Goal: Navigation & Orientation: Find specific page/section

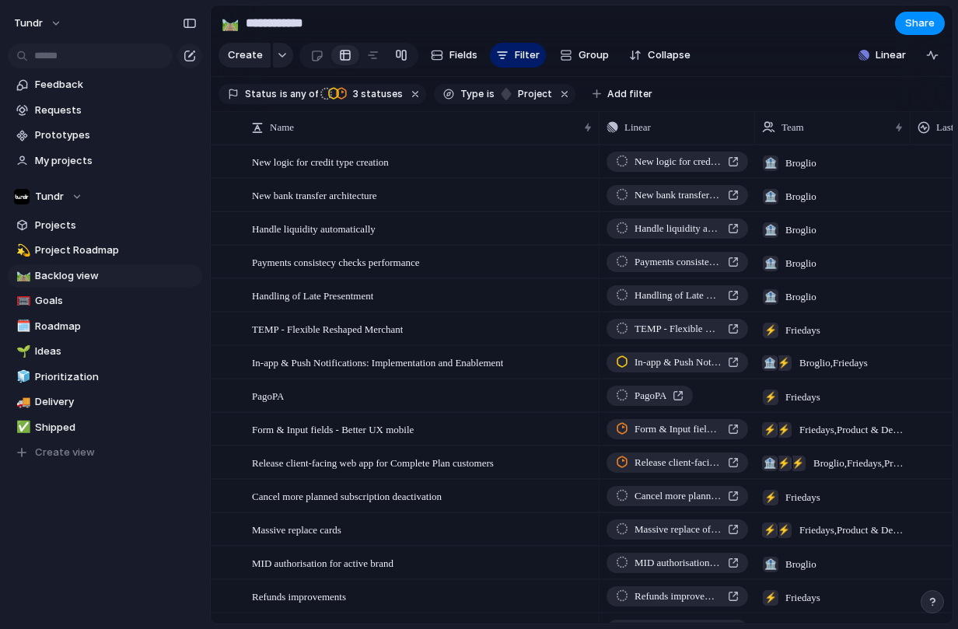
click at [404, 60] on div at bounding box center [401, 55] width 12 height 25
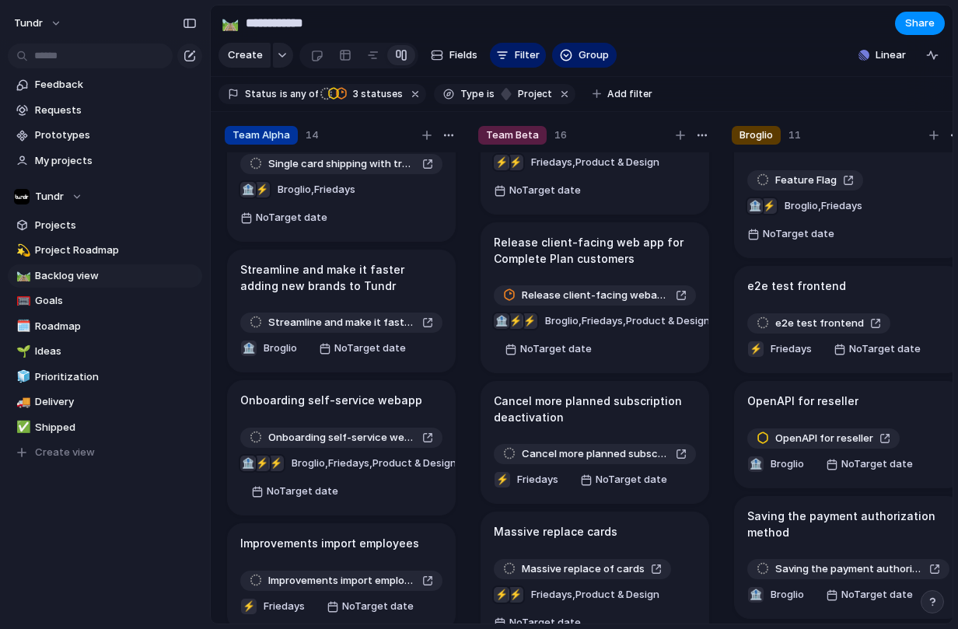
scroll to position [347, 0]
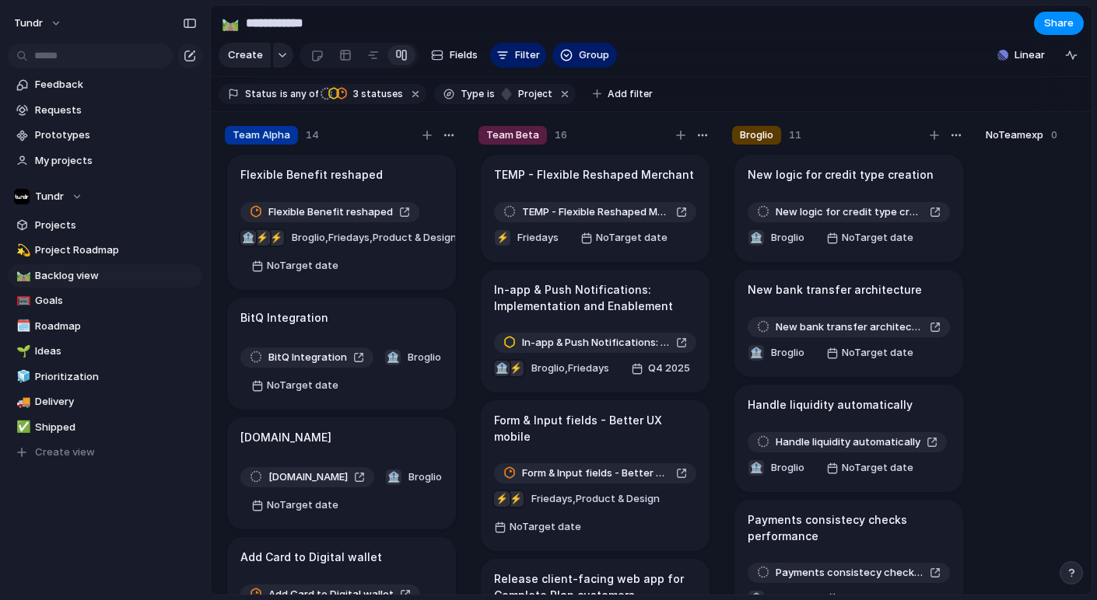
click at [151, 530] on div "Keep using Index You're approaching the free limit of 300 items Upgrade plan" at bounding box center [105, 543] width 210 height 104
click at [766, 37] on section "**********" at bounding box center [651, 22] width 880 height 35
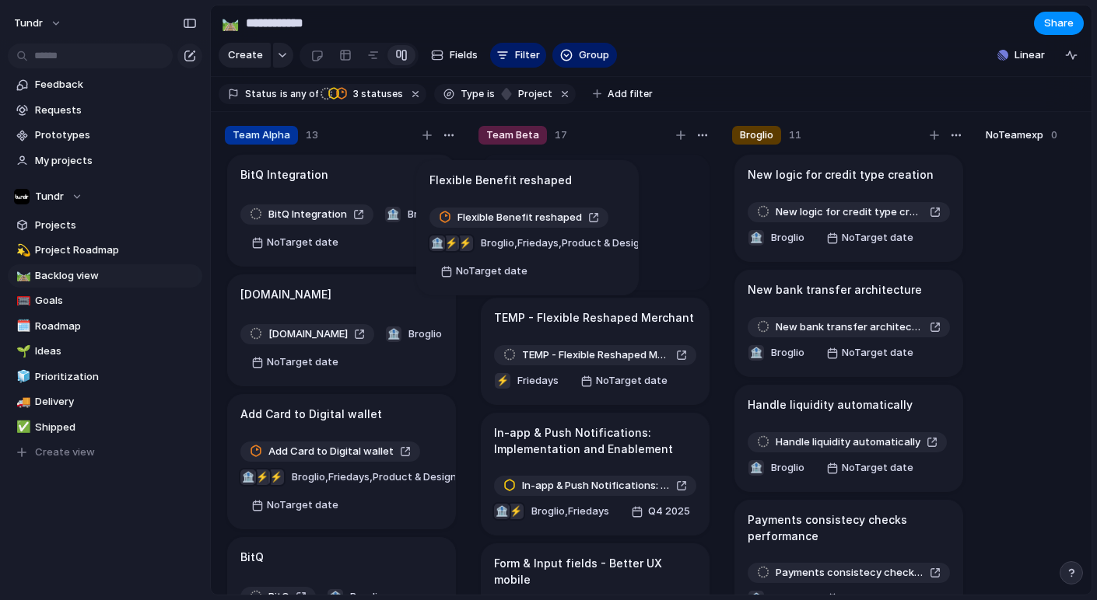
drag, startPoint x: 385, startPoint y: 200, endPoint x: 575, endPoint y: 189, distance: 190.1
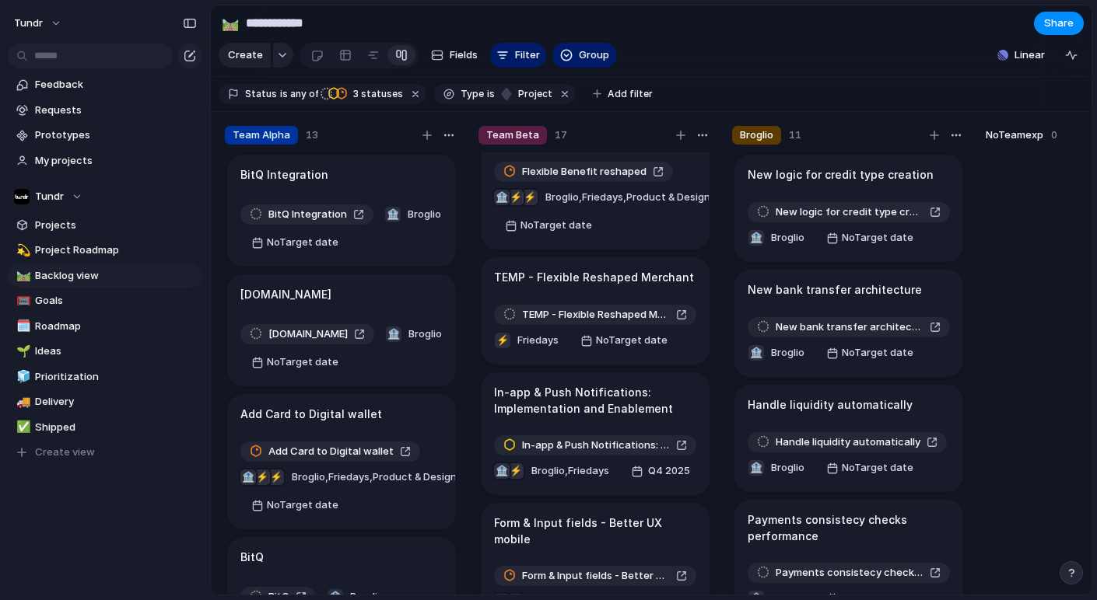
scroll to position [74, 0]
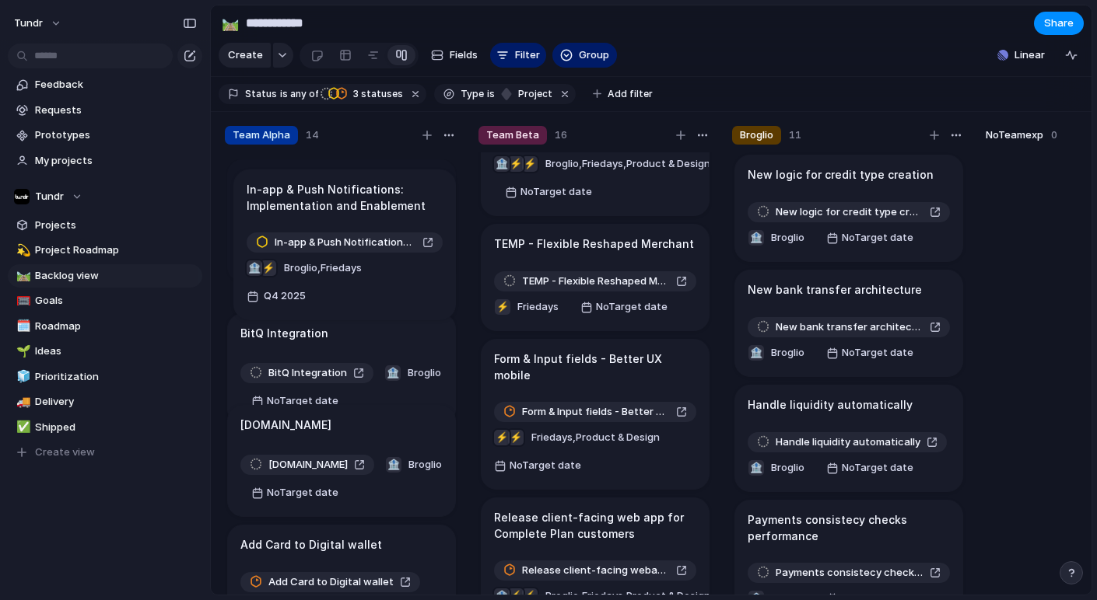
drag, startPoint x: 593, startPoint y: 380, endPoint x: 345, endPoint y: 202, distance: 304.8
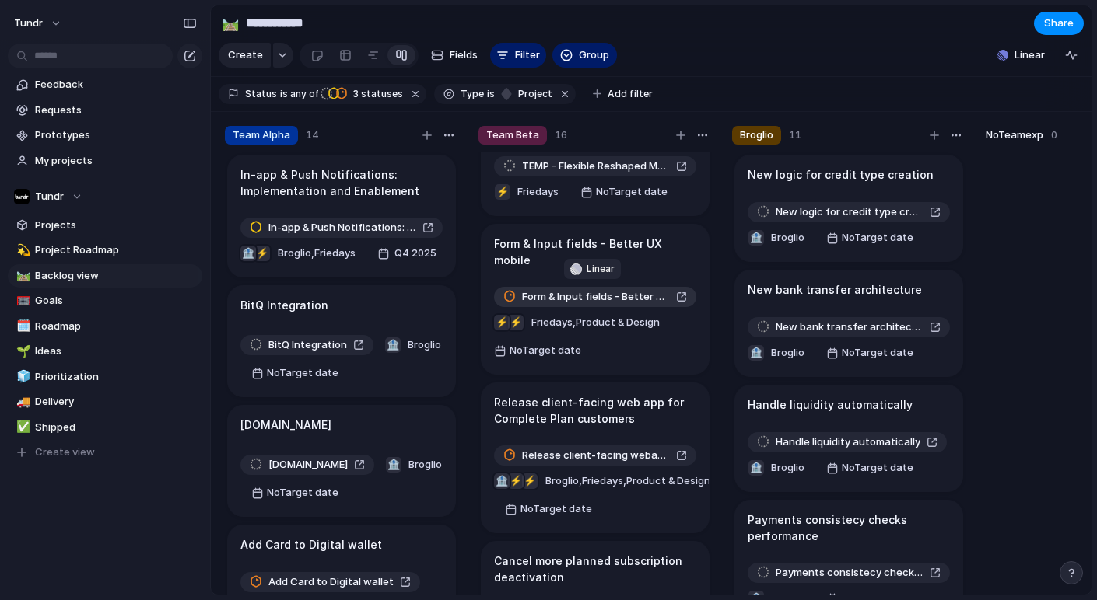
scroll to position [199, 0]
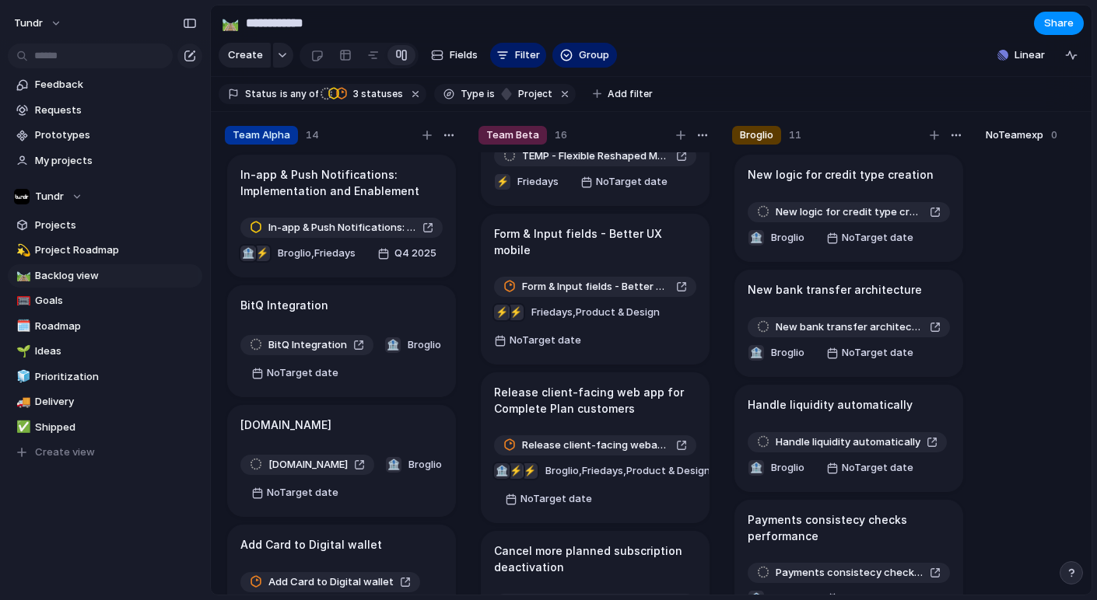
click at [579, 248] on h1 "Form & Input fields - Better UX mobile" at bounding box center [595, 242] width 202 height 33
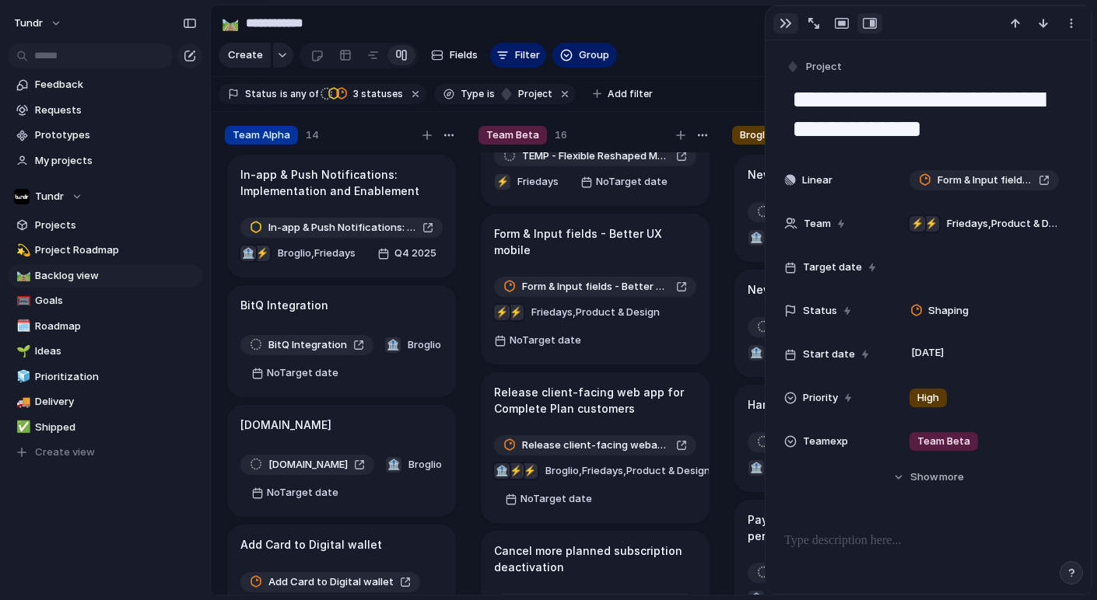
click at [788, 27] on div "button" at bounding box center [785, 23] width 12 height 12
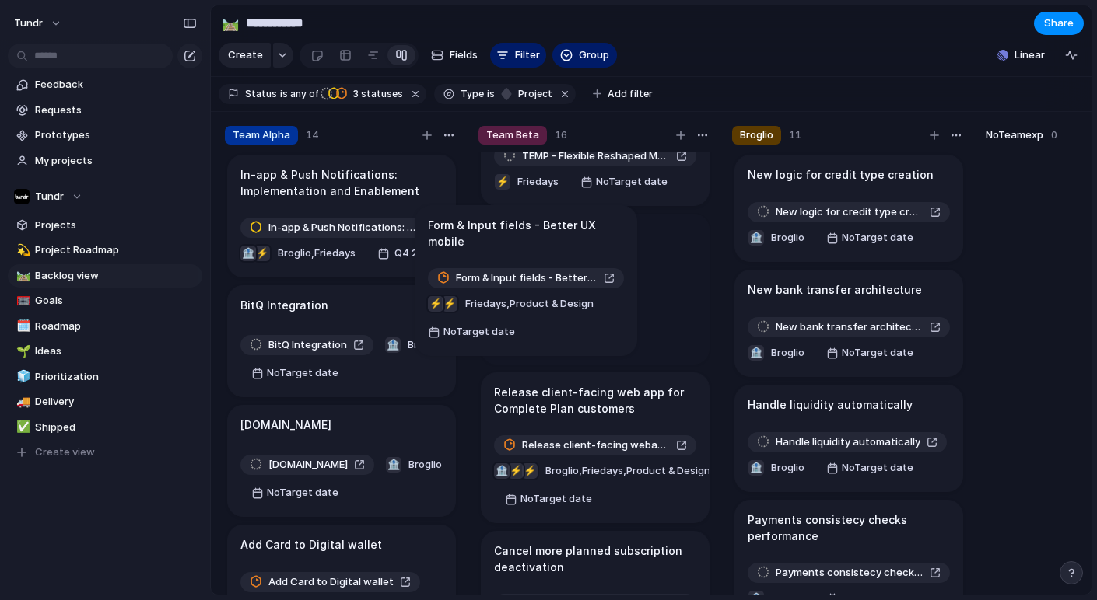
scroll to position [194, 0]
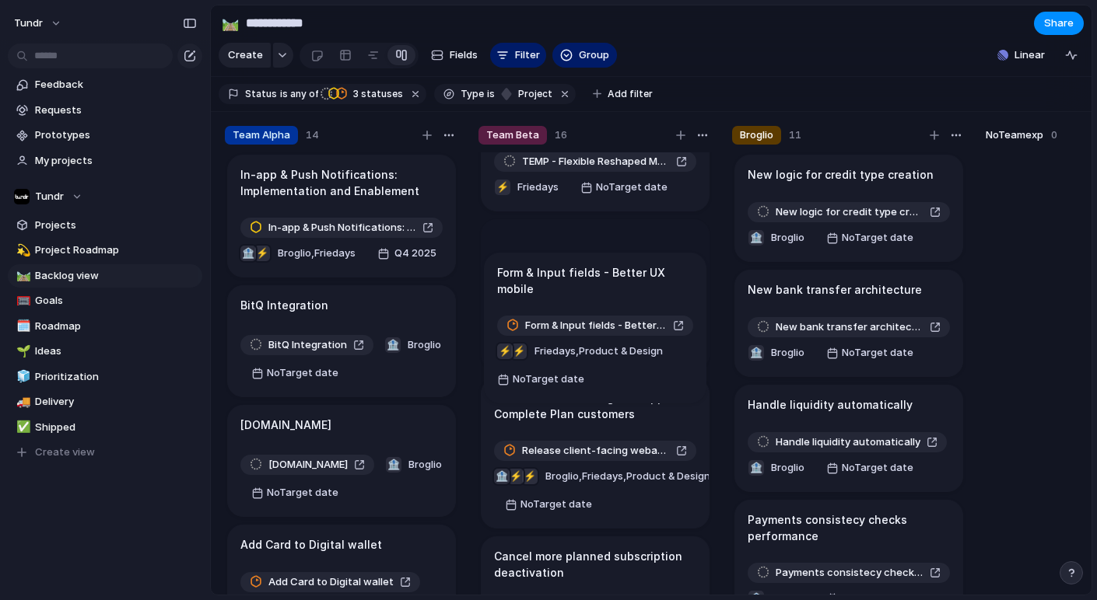
drag, startPoint x: 588, startPoint y: 250, endPoint x: 591, endPoint y: 278, distance: 27.4
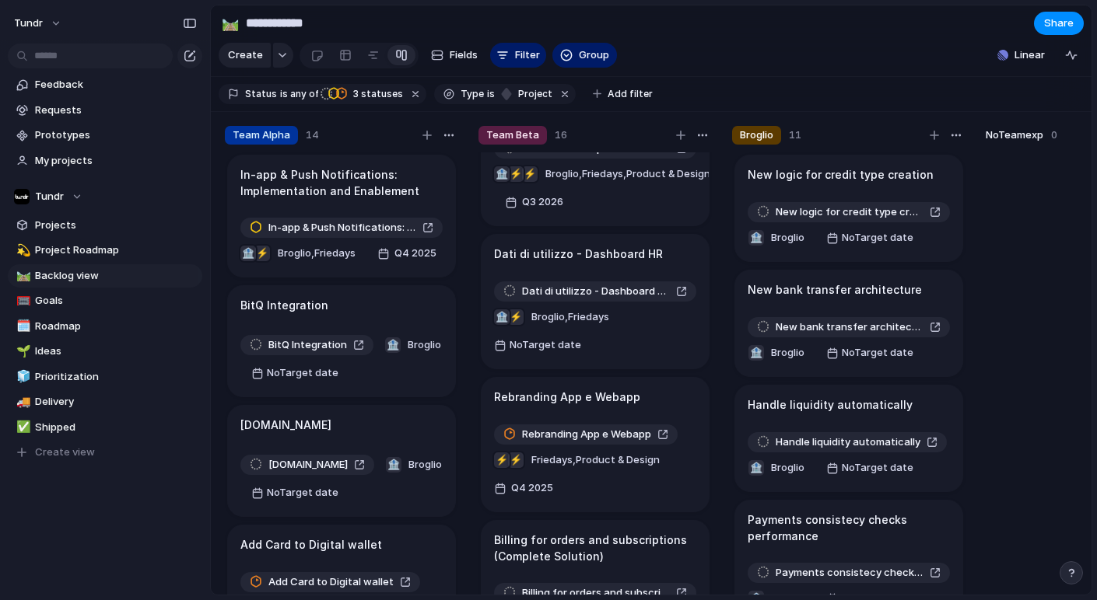
scroll to position [1443, 0]
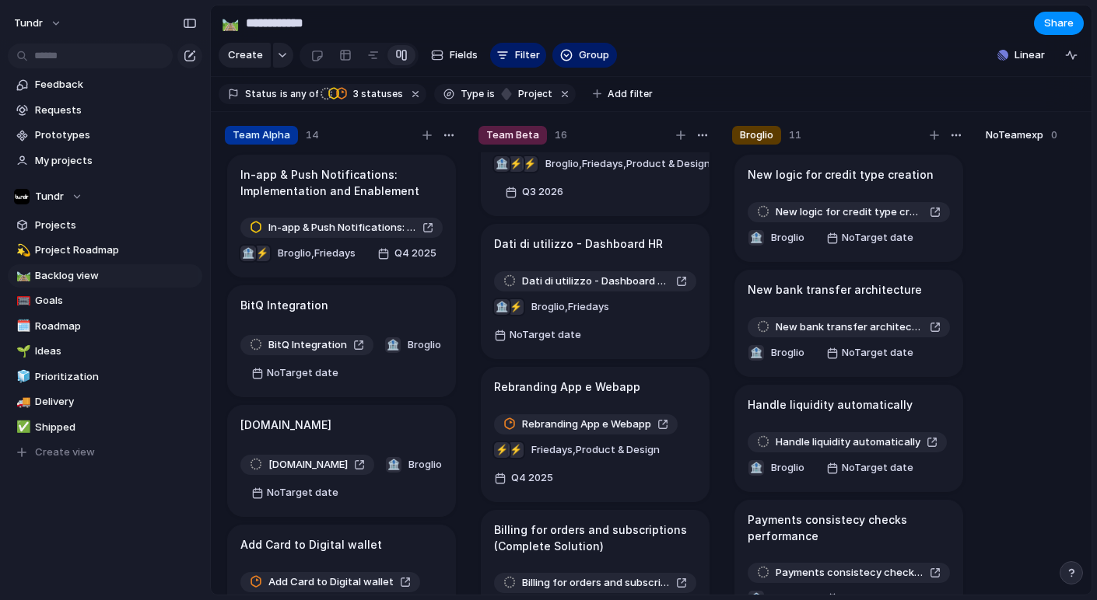
click at [122, 527] on div "Keep using Index You're approaching the free limit of 300 items Upgrade plan" at bounding box center [105, 543] width 210 height 104
click at [103, 532] on div "Keep using Index You're approaching the free limit of 300 items Upgrade plan" at bounding box center [105, 543] width 210 height 104
click at [926, 26] on span "Share" at bounding box center [1059, 24] width 30 height 16
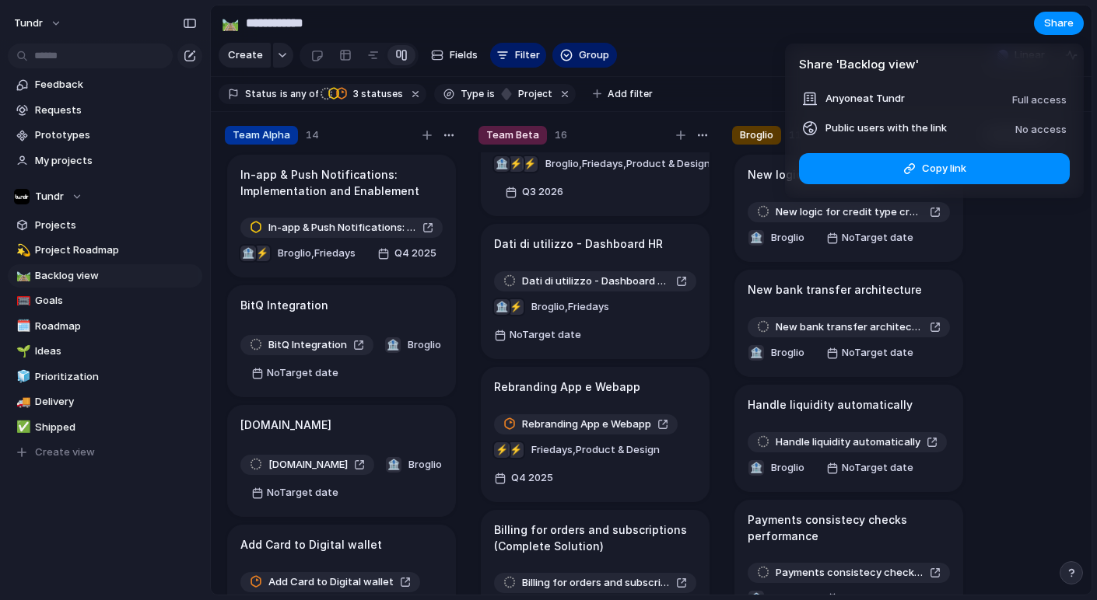
click at [926, 136] on div "No access" at bounding box center [1040, 128] width 51 height 19
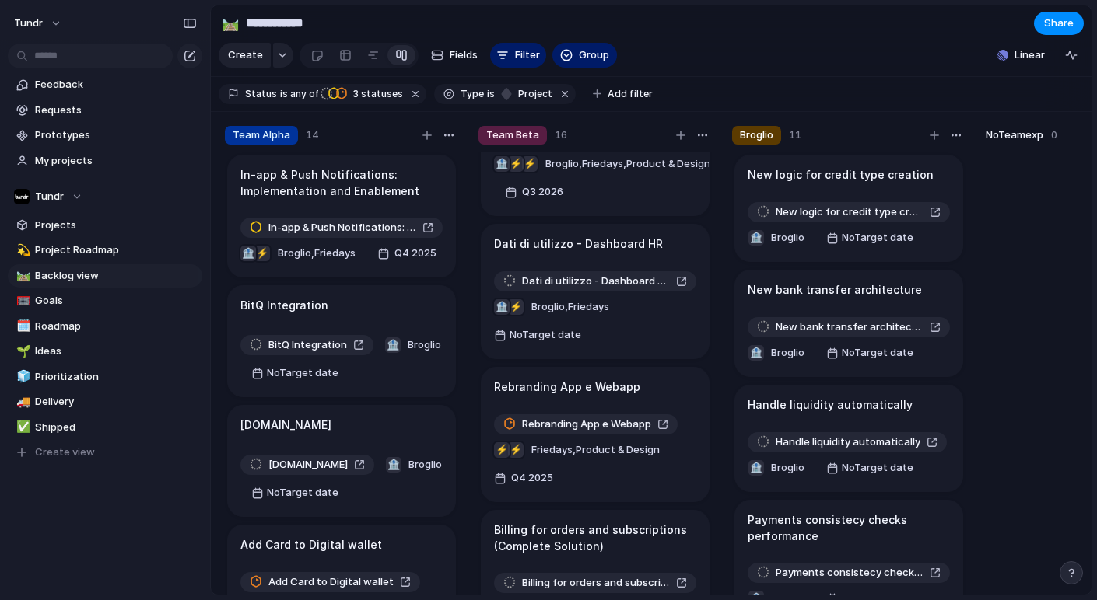
click at [888, 25] on div "Share ' Backlog view ' Anyone at Tundr Full access Public users with the link N…" at bounding box center [548, 300] width 1097 height 600
click at [48, 24] on button "Tundr" at bounding box center [38, 23] width 63 height 25
click at [55, 59] on span "Settings" at bounding box center [57, 59] width 43 height 16
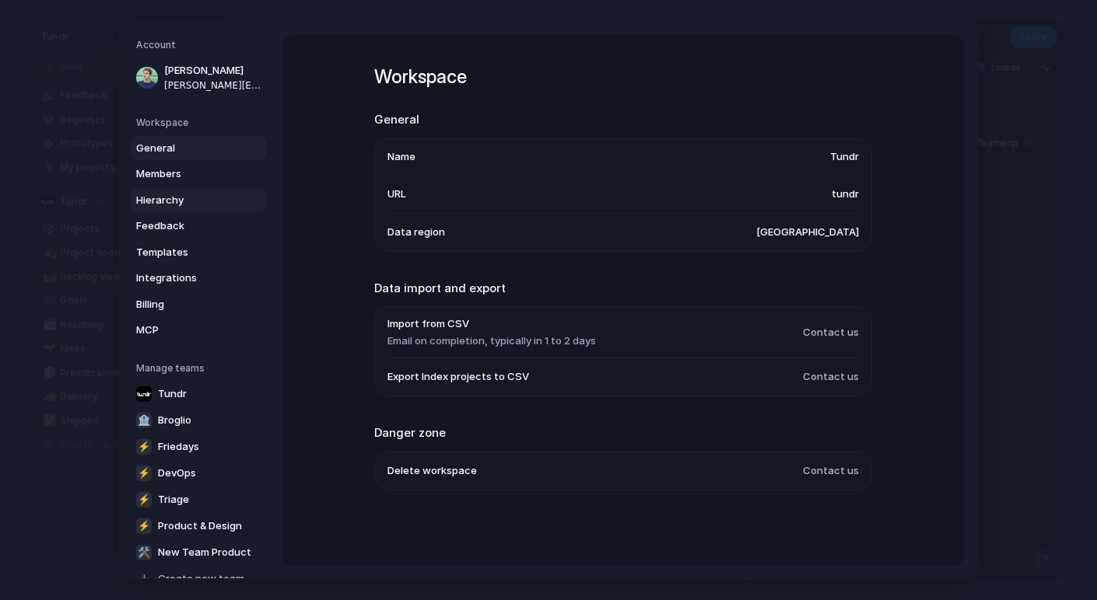
click at [196, 203] on span "Hierarchy" at bounding box center [186, 200] width 100 height 16
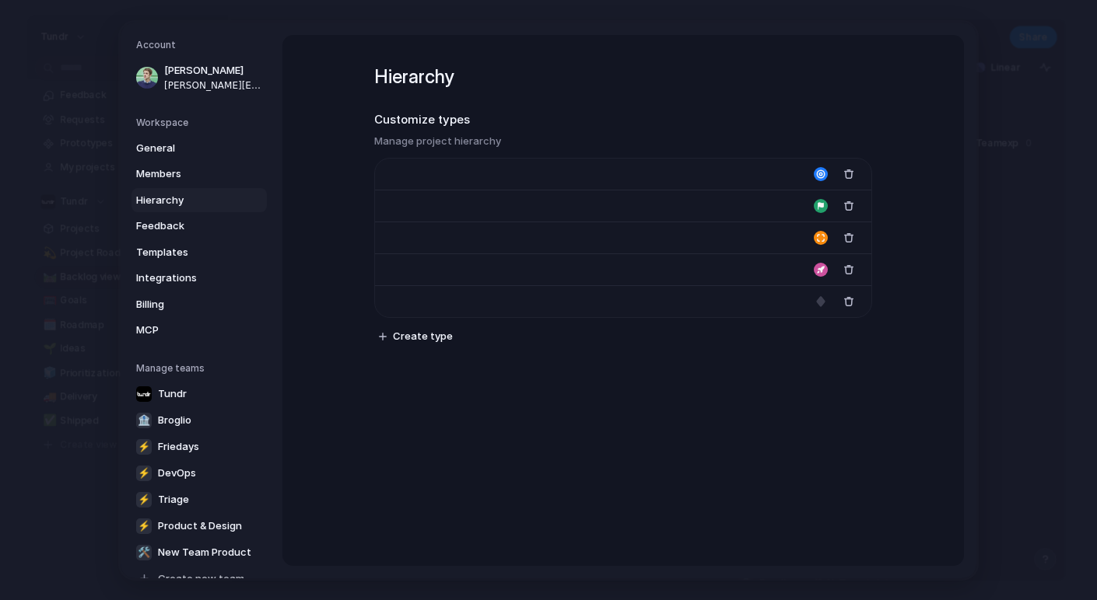
type input "****"
type input "*******"
type input "**********"
type input "******"
type input "*******"
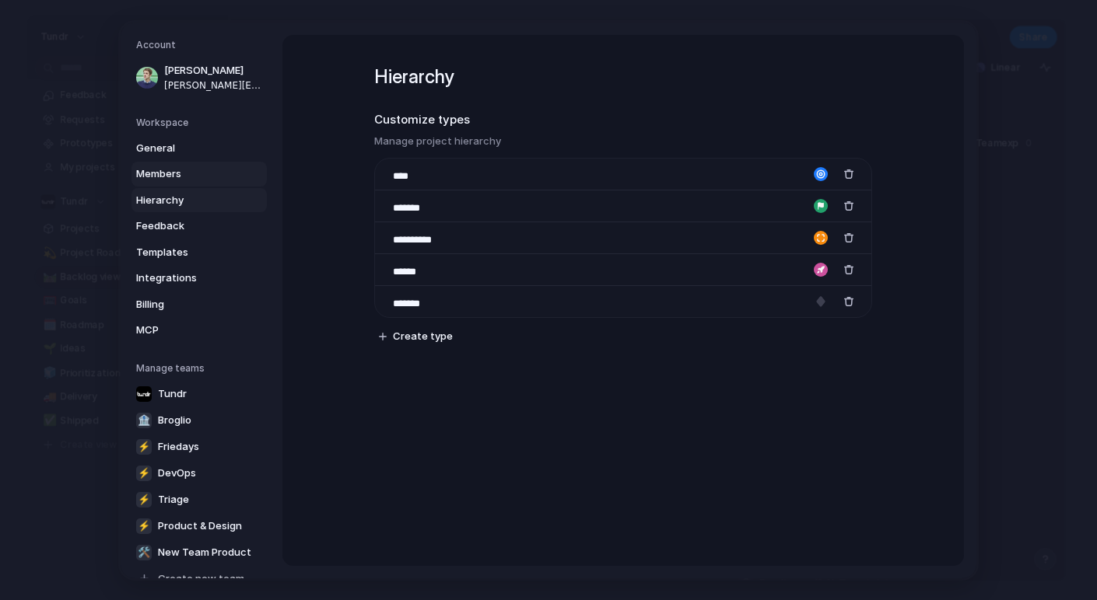
click at [189, 180] on span "Members" at bounding box center [186, 174] width 100 height 16
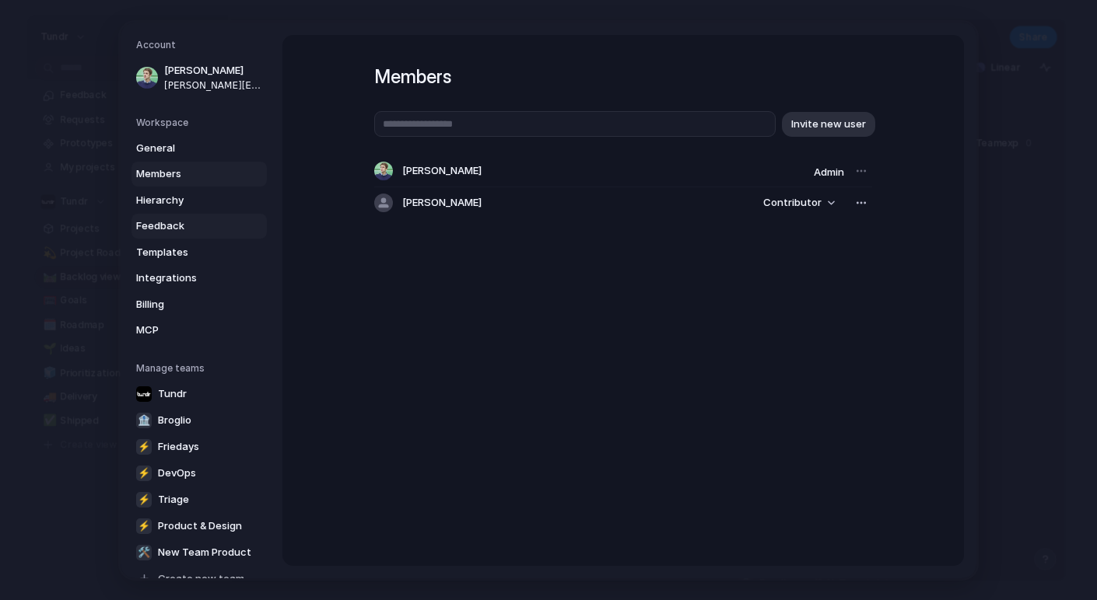
click at [194, 229] on span "Feedback" at bounding box center [186, 227] width 100 height 16
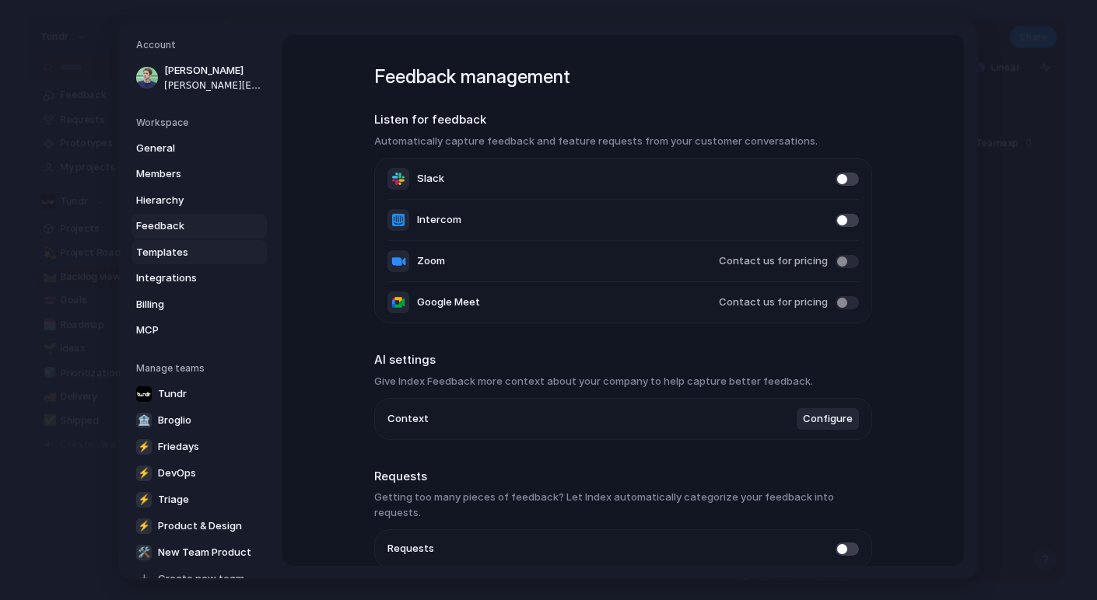
click at [206, 254] on span "Templates" at bounding box center [186, 252] width 100 height 16
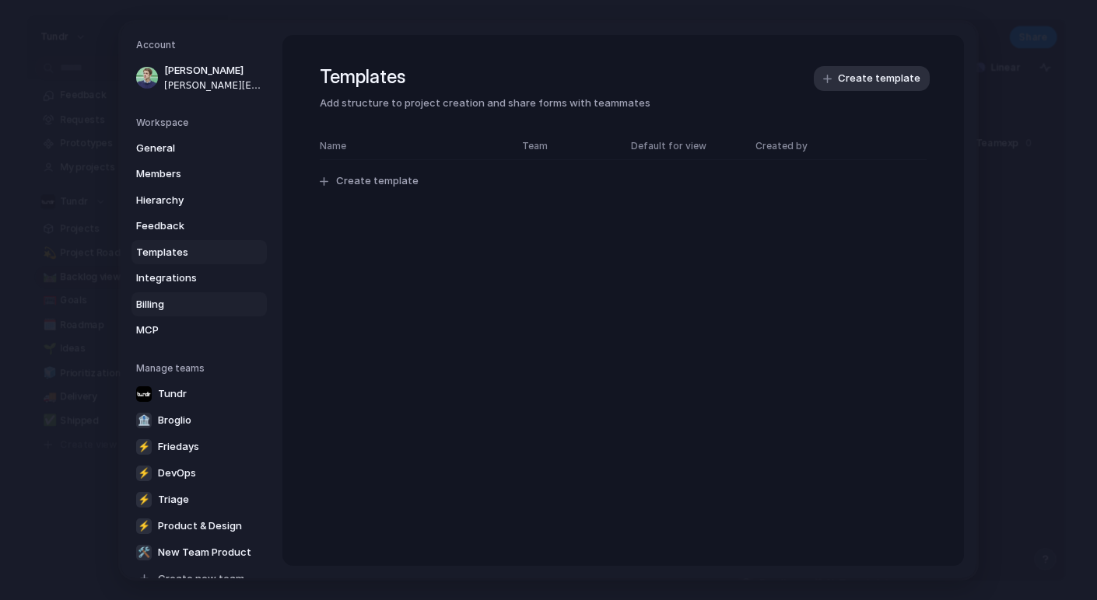
click at [196, 298] on span "Billing" at bounding box center [186, 304] width 100 height 16
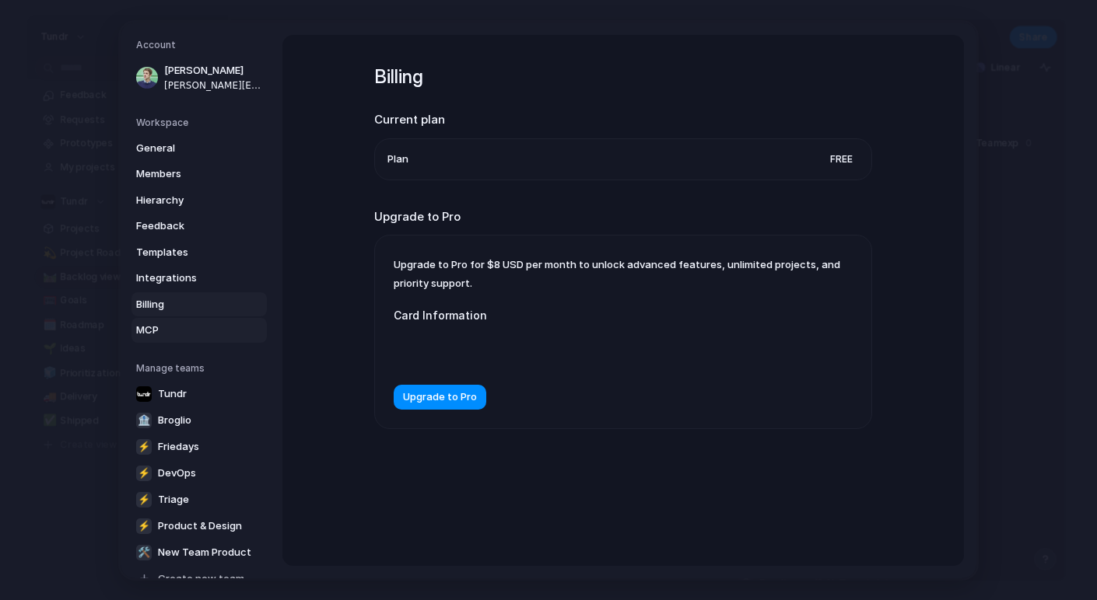
click at [180, 329] on span "MCP" at bounding box center [186, 331] width 100 height 16
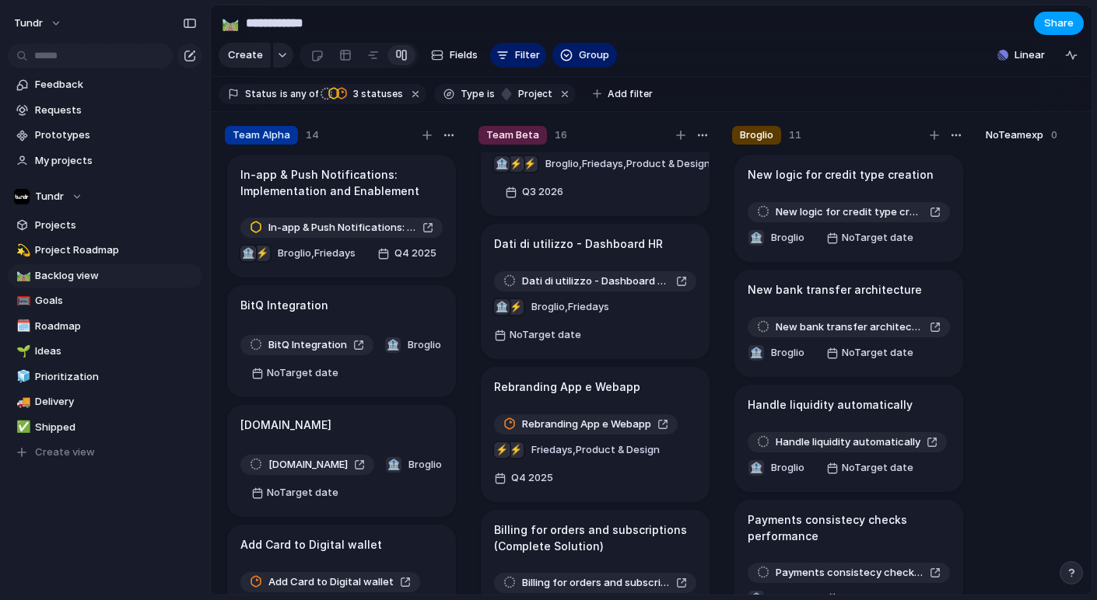
click at [926, 25] on span "Share" at bounding box center [1059, 24] width 30 height 16
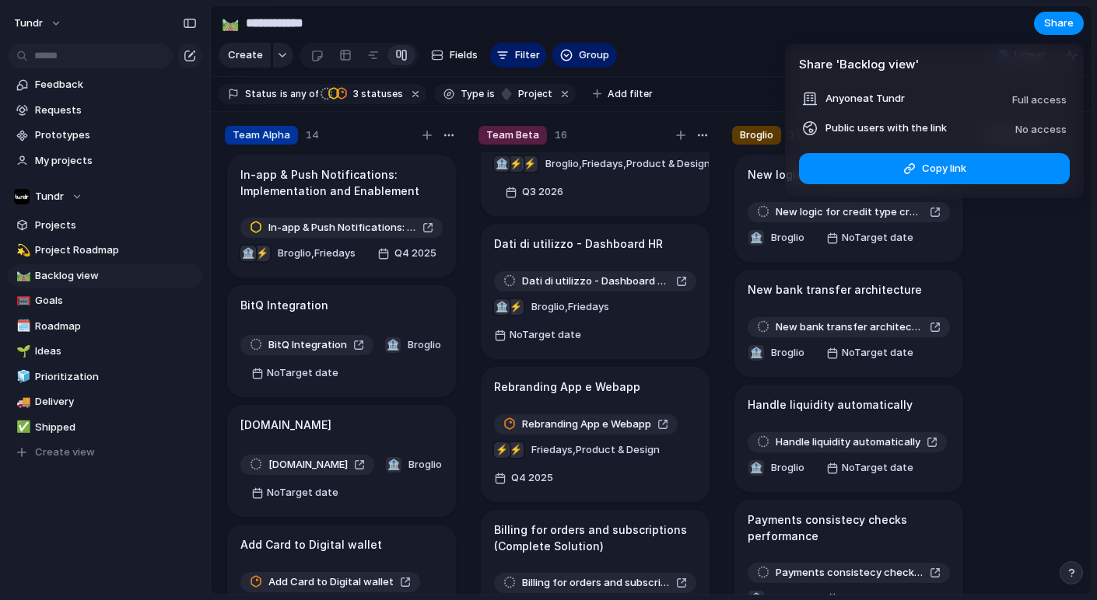
click at [926, 127] on span "No access" at bounding box center [1040, 129] width 51 height 12
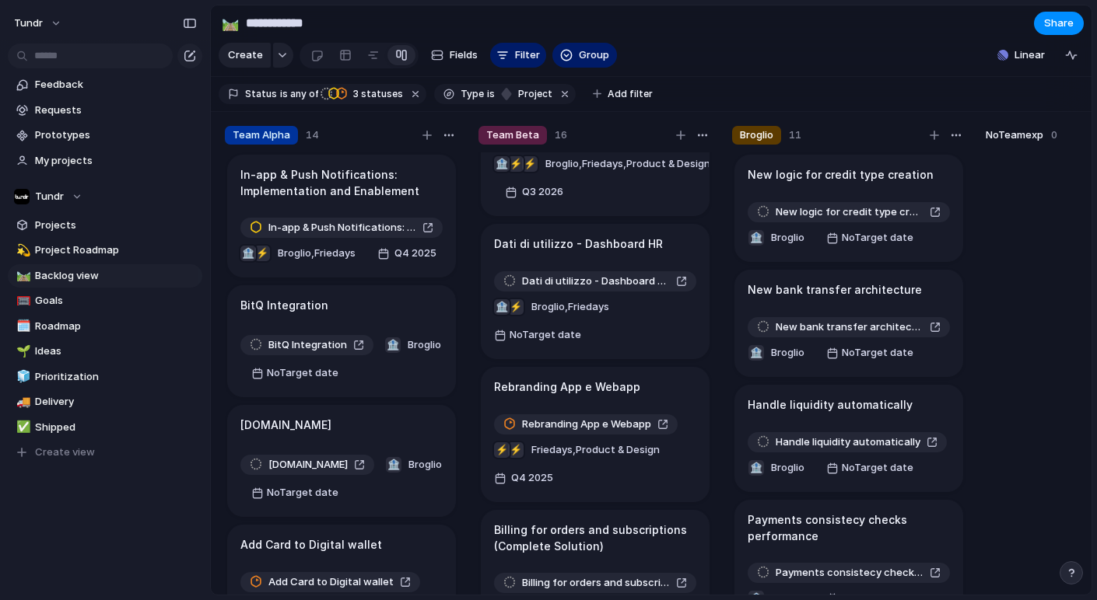
click at [736, 79] on div "Share ' Backlog view ' Anyone at Tundr Full access Public users with the link N…" at bounding box center [548, 300] width 1097 height 600
click at [926, 352] on div at bounding box center [1102, 380] width 233 height 457
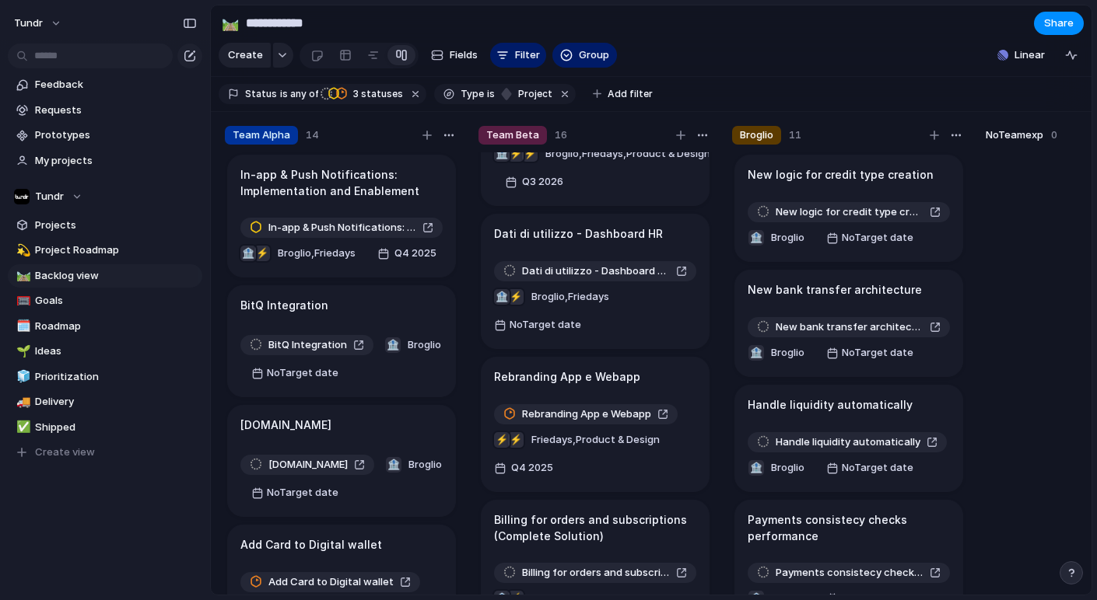
scroll to position [1473, 0]
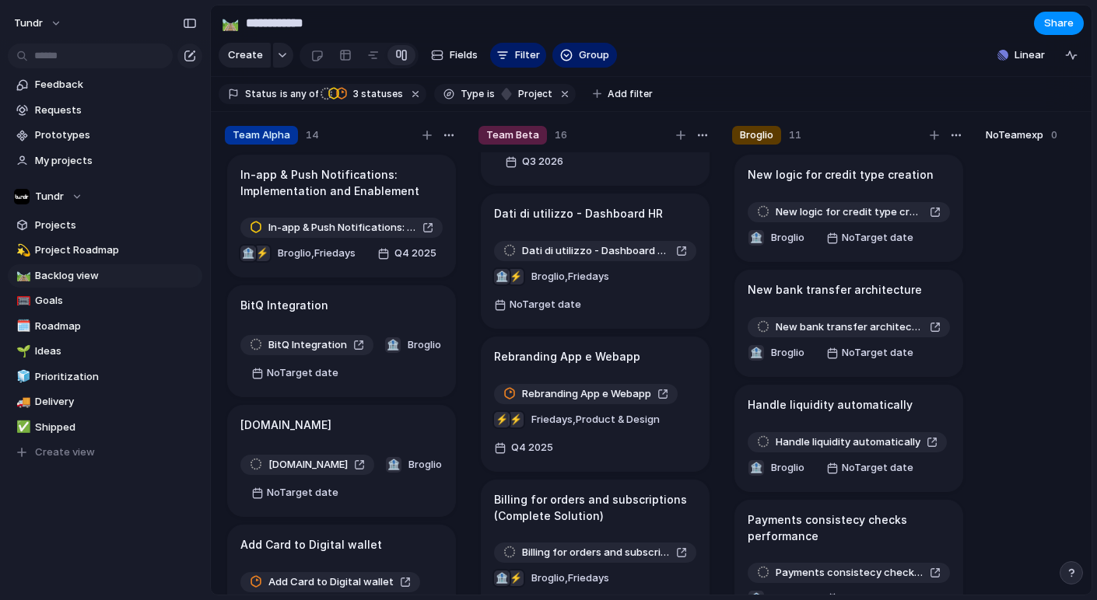
click at [892, 65] on section "Create Fields Filter Group Zoom Linear" at bounding box center [651, 58] width 880 height 37
click at [902, 47] on section "Create Fields Filter Group Zoom Linear" at bounding box center [651, 58] width 880 height 37
click at [926, 61] on span "Linear" at bounding box center [1029, 55] width 30 height 16
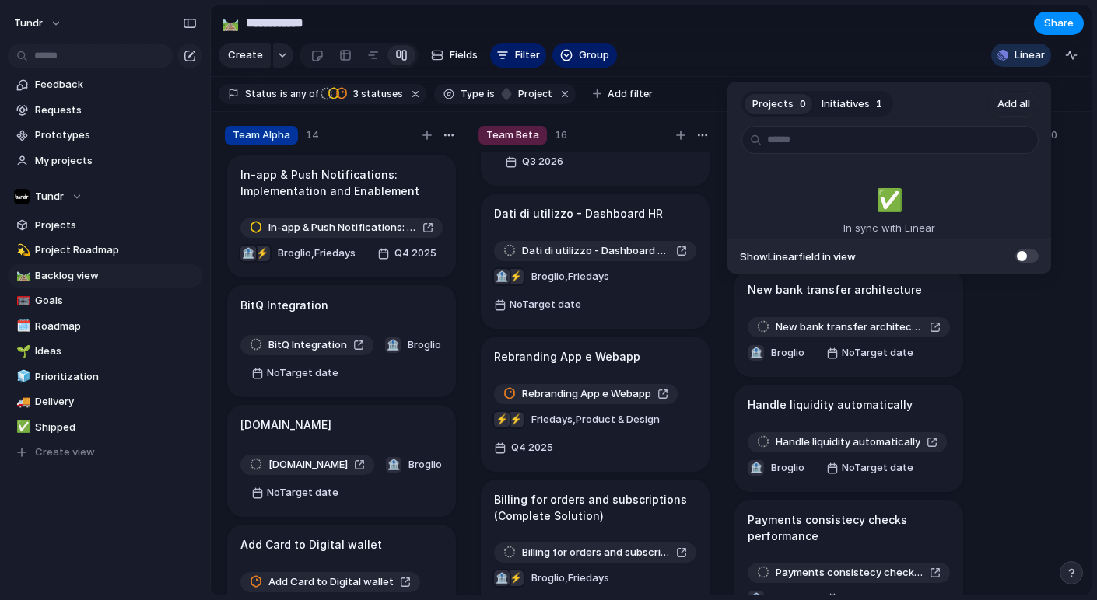
click at [926, 61] on div "Projects 0 Initiatives 1 Add all ✅️ In sync with Linear Show Linear field in vi…" at bounding box center [548, 300] width 1097 height 600
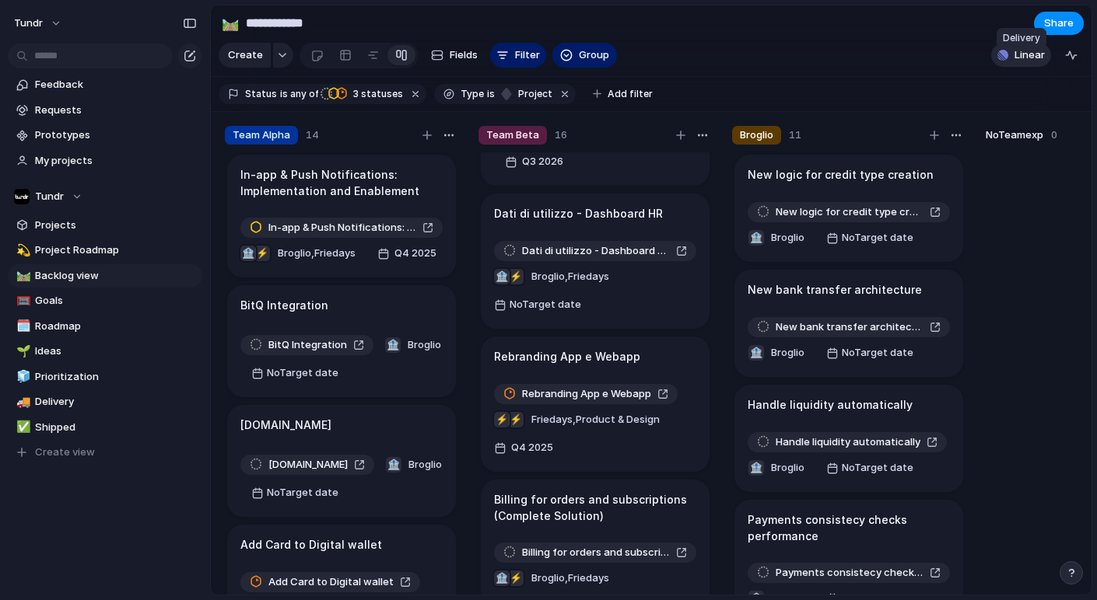
click at [926, 61] on span "Linear" at bounding box center [1029, 55] width 30 height 16
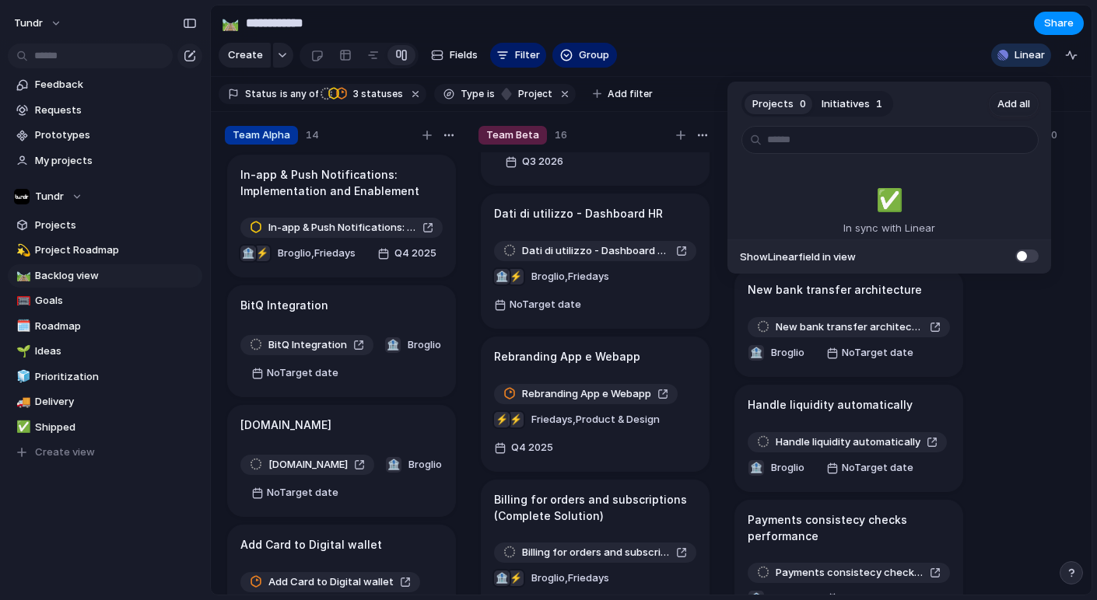
click at [866, 106] on button "Initiatives 1" at bounding box center [852, 104] width 76 height 25
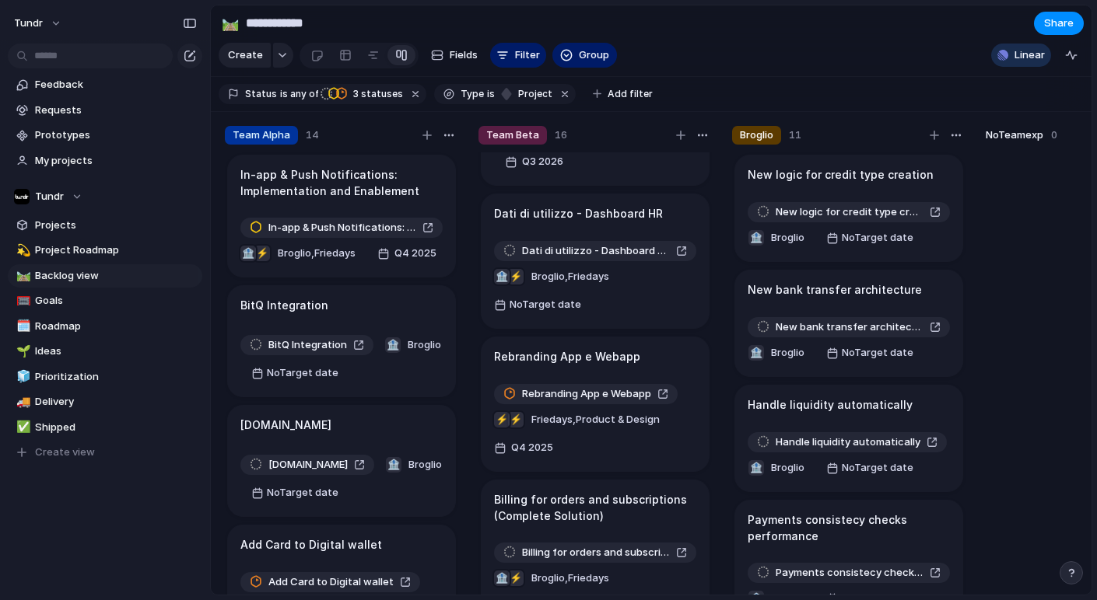
click at [744, 44] on div "Projects 0 Initiatives 1 Add all Application layer improvements Add Show Linear…" at bounding box center [548, 300] width 1097 height 600
drag, startPoint x: 649, startPoint y: 46, endPoint x: 665, endPoint y: 58, distance: 19.4
click at [649, 46] on section "Create Fields Filter Group Zoom Linear" at bounding box center [651, 58] width 880 height 37
click at [667, 58] on section "Create Fields Filter Group Zoom Linear" at bounding box center [651, 58] width 880 height 37
click at [217, 509] on div "Team Alpha 14 In-app & Push Notifications: Implementation and Enablement In-app…" at bounding box center [722, 358] width 1022 height 492
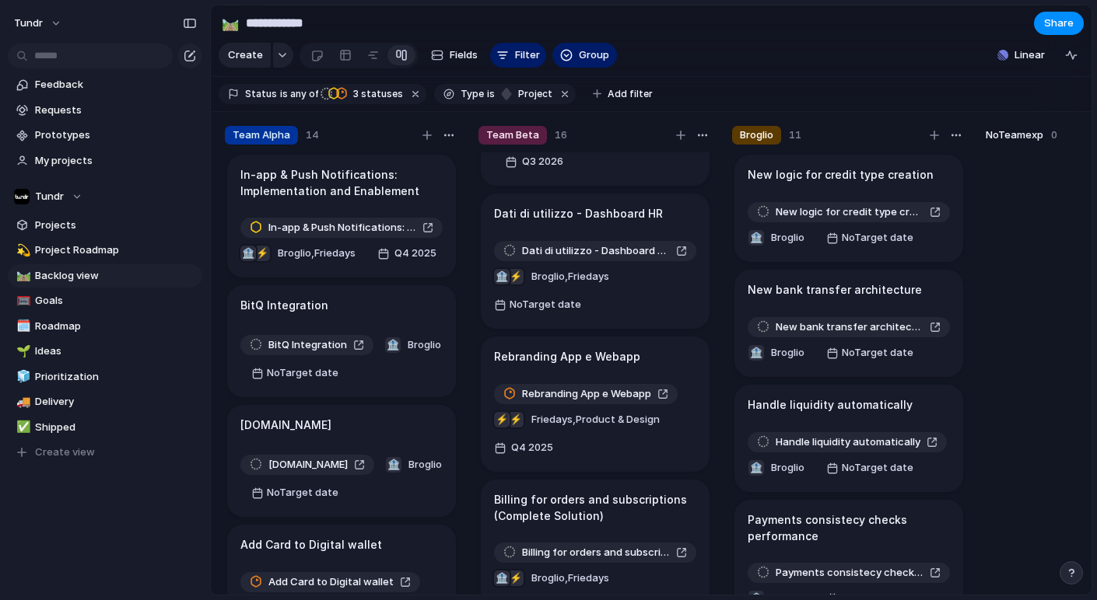
click at [926, 530] on div at bounding box center [1102, 380] width 233 height 457
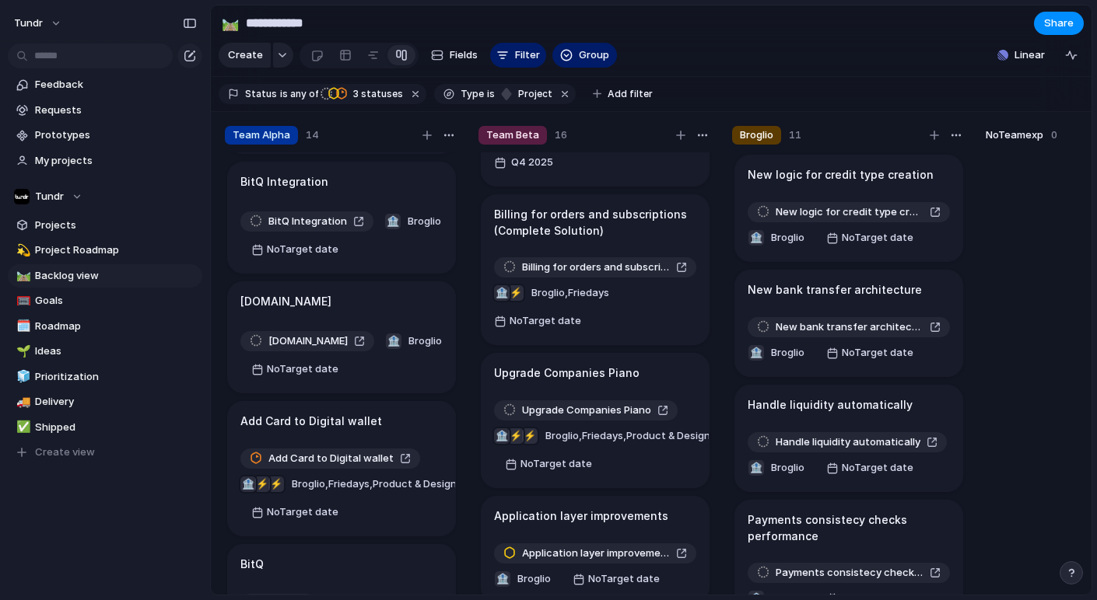
scroll to position [0, 0]
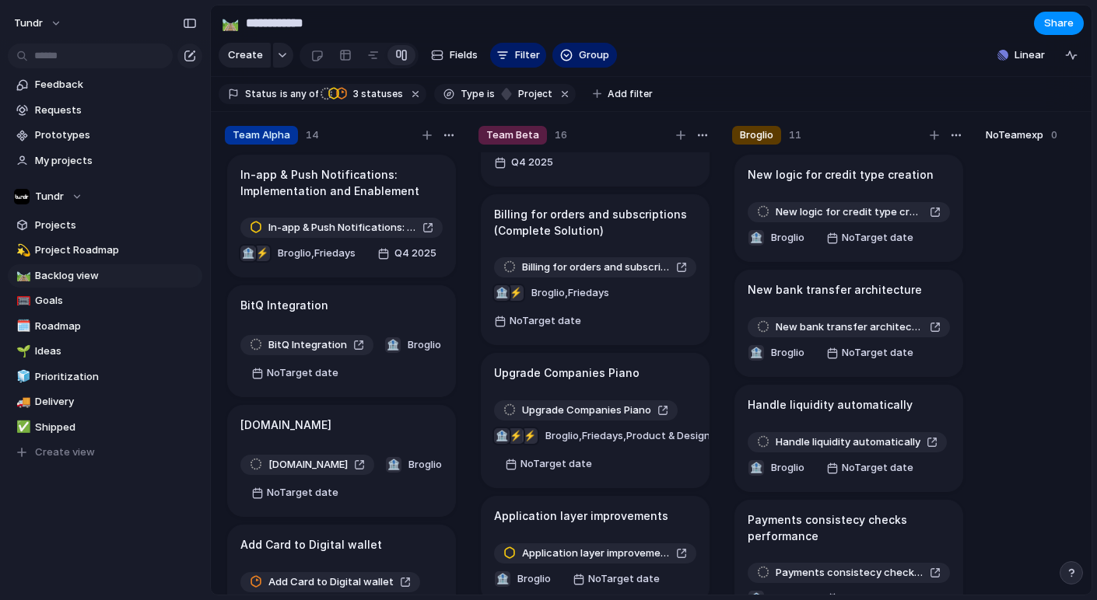
click at [52, 516] on div "Keep using Index You're approaching the free limit of 300 items Upgrade plan" at bounding box center [105, 543] width 210 height 104
click at [67, 525] on div "Keep using Index You're approaching the free limit of 300 items Upgrade plan" at bounding box center [105, 543] width 210 height 104
click at [472, 474] on div "Team Beta 16 Flexible Benefit reshaped Flexible Benefit reshaped ⚡ ⚡ 🏦 Broglio …" at bounding box center [595, 365] width 246 height 490
click at [461, 486] on div "Team Alpha 14 In-app & Push Notifications: Implementation and Enablement In-app…" at bounding box center [342, 365] width 246 height 490
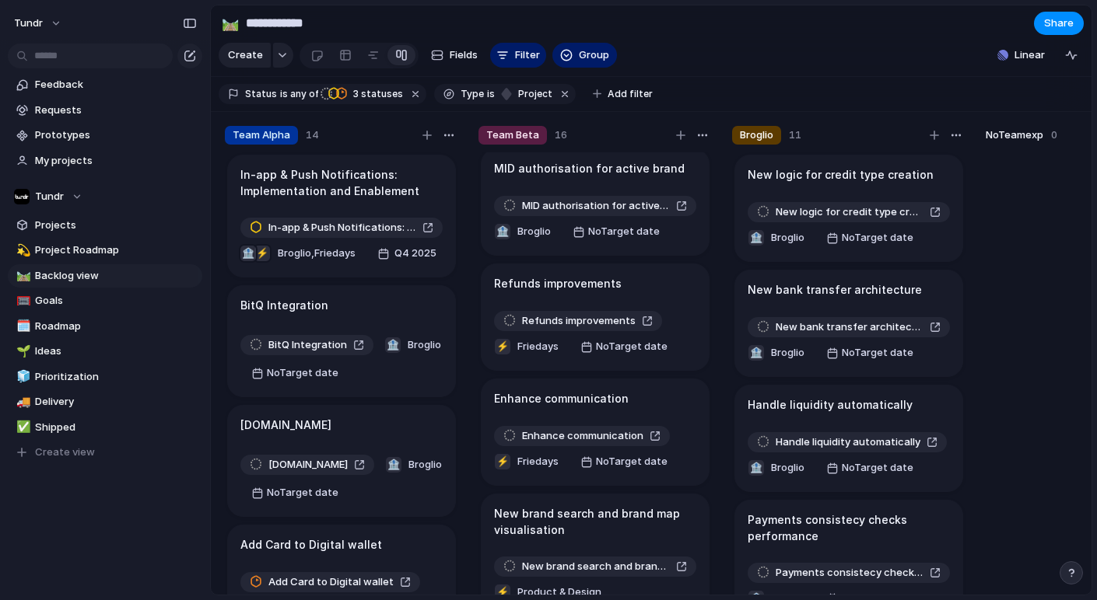
scroll to position [835, 0]
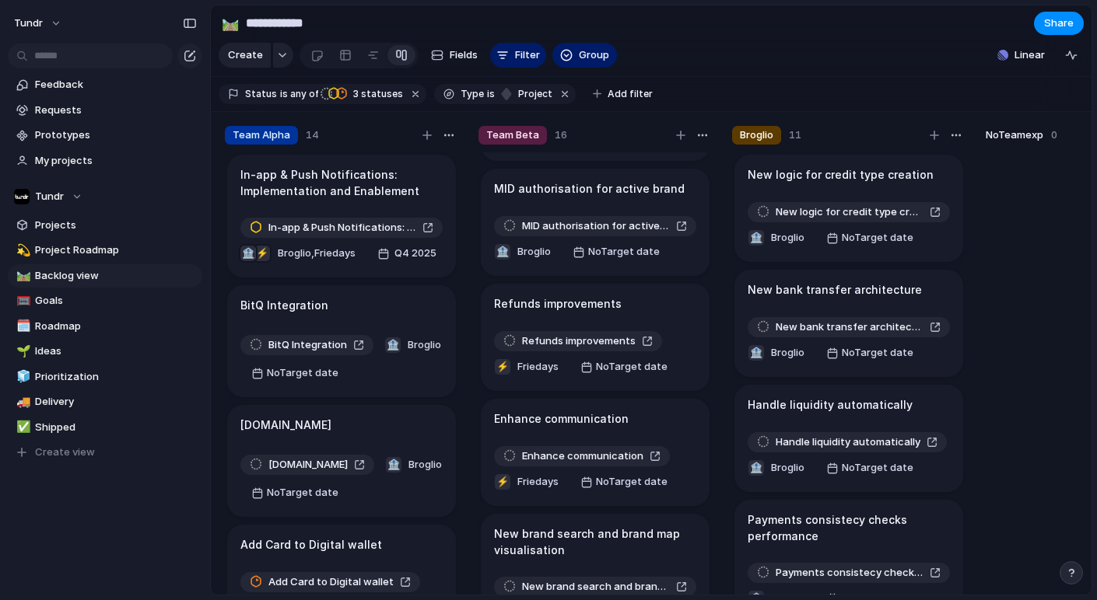
click at [470, 349] on div "Team Alpha 14 In-app & Push Notifications: Implementation and Enablement In-app…" at bounding box center [722, 358] width 1022 height 492
click at [466, 358] on div "Team Alpha 14 In-app & Push Notifications: Implementation and Enablement In-app…" at bounding box center [722, 358] width 1022 height 492
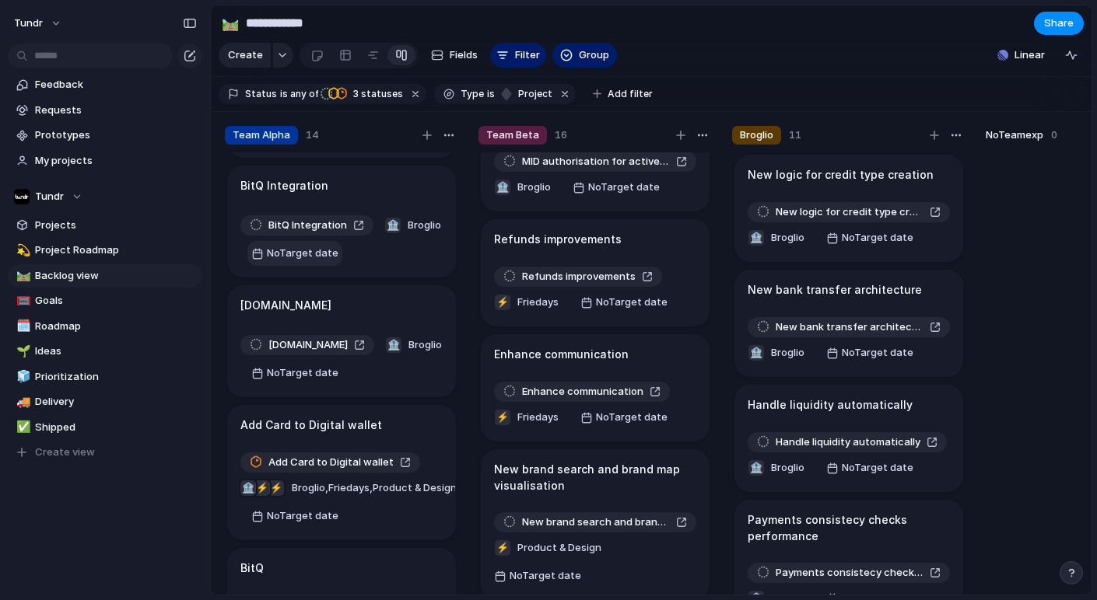
scroll to position [0, 0]
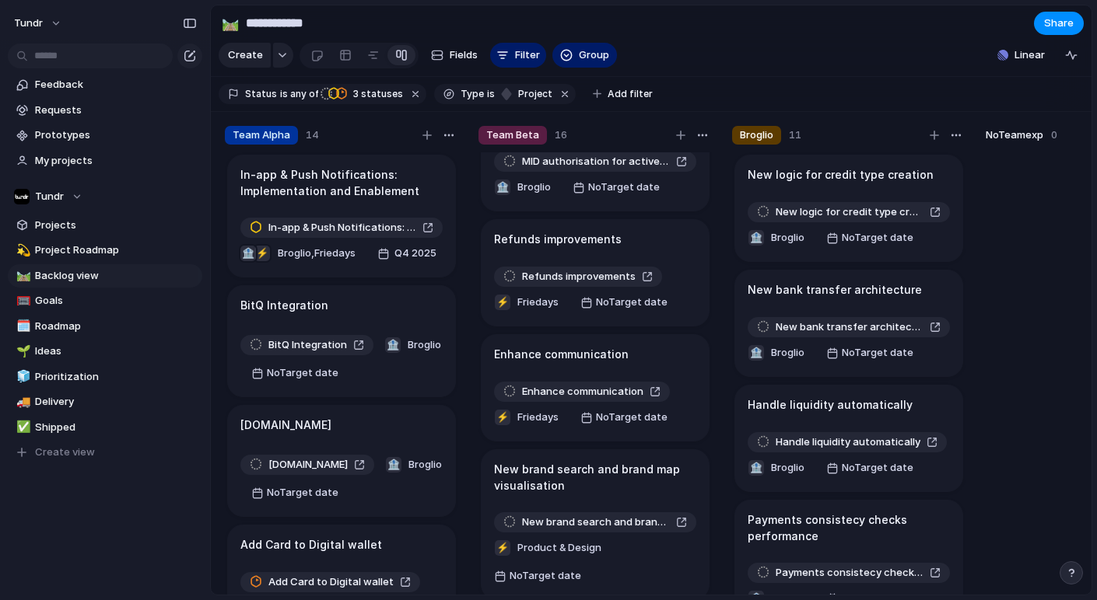
click at [220, 352] on div "Team Alpha 14 In-app & Push Notifications: Implementation and Enablement In-app…" at bounding box center [342, 365] width 246 height 490
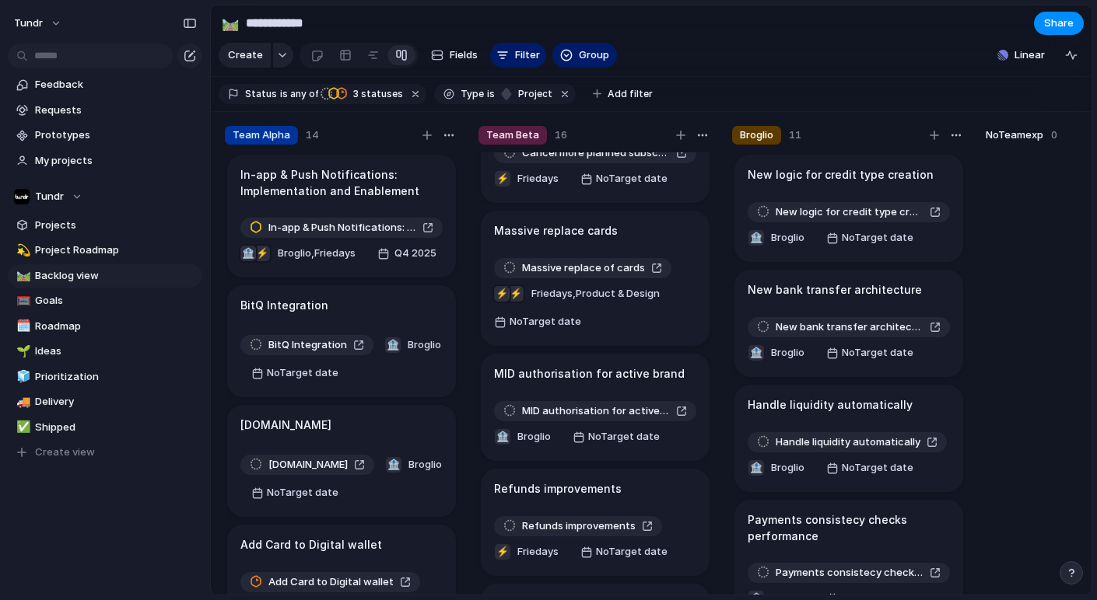
click at [331, 436] on div "In-app & Push Notifications: Implementation and Enablement In-app & Push Notifi…" at bounding box center [341, 380] width 233 height 457
click at [217, 479] on div "Team Alpha 14 In-app & Push Notifications: Implementation and Enablement In-app…" at bounding box center [722, 358] width 1022 height 492
click at [221, 481] on div "Team Alpha 14 In-app & Push Notifications: Implementation and Enablement In-app…" at bounding box center [342, 365] width 246 height 490
click at [220, 469] on div "Team Alpha 14 In-app & Push Notifications: Implementation and Enablement In-app…" at bounding box center [342, 365] width 246 height 490
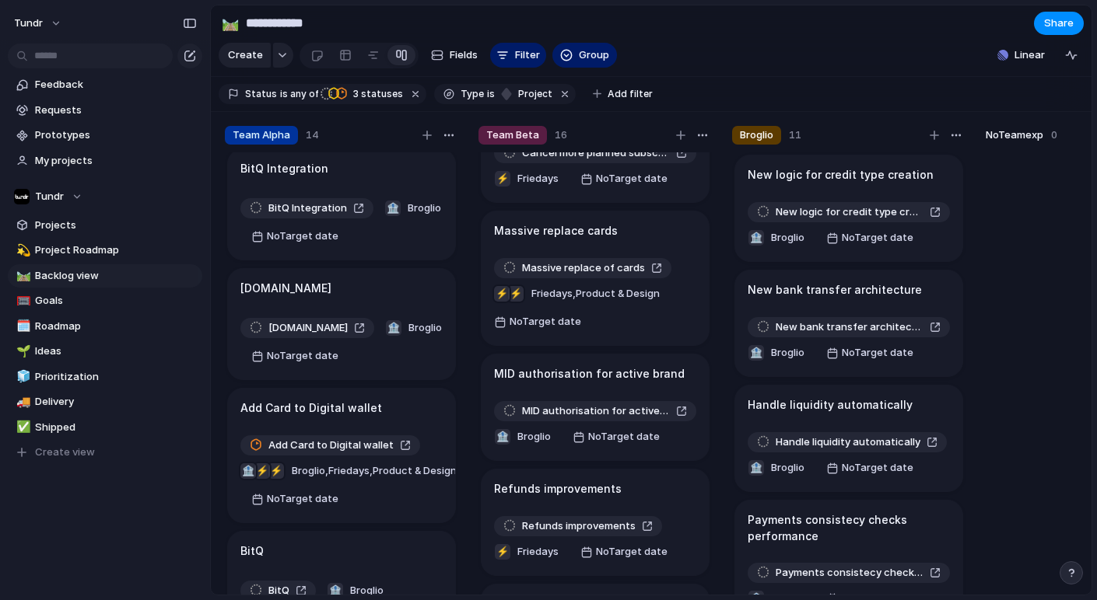
scroll to position [0, 0]
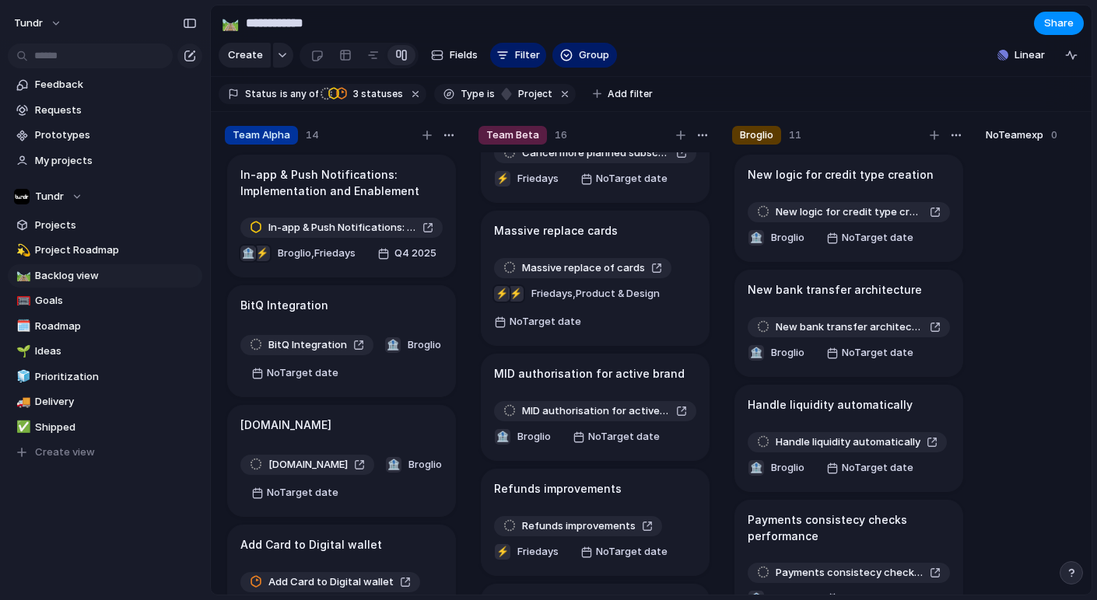
click at [338, 321] on div "In-app & Push Notifications: Implementation and Enablement In-app & Push Notifi…" at bounding box center [341, 380] width 233 height 457
click at [341, 321] on div "In-app & Push Notifications: Implementation and Enablement In-app & Push Notifi…" at bounding box center [341, 380] width 233 height 457
click at [219, 428] on div "Team Alpha 14 In-app & Push Notifications: Implementation and Enablement In-app…" at bounding box center [342, 365] width 246 height 490
click at [220, 440] on div "Team Alpha 14 In-app & Push Notifications: Implementation and Enablement In-app…" at bounding box center [342, 365] width 246 height 490
click at [225, 436] on div "In-app & Push Notifications: Implementation and Enablement In-app & Push Notifi…" at bounding box center [341, 380] width 233 height 457
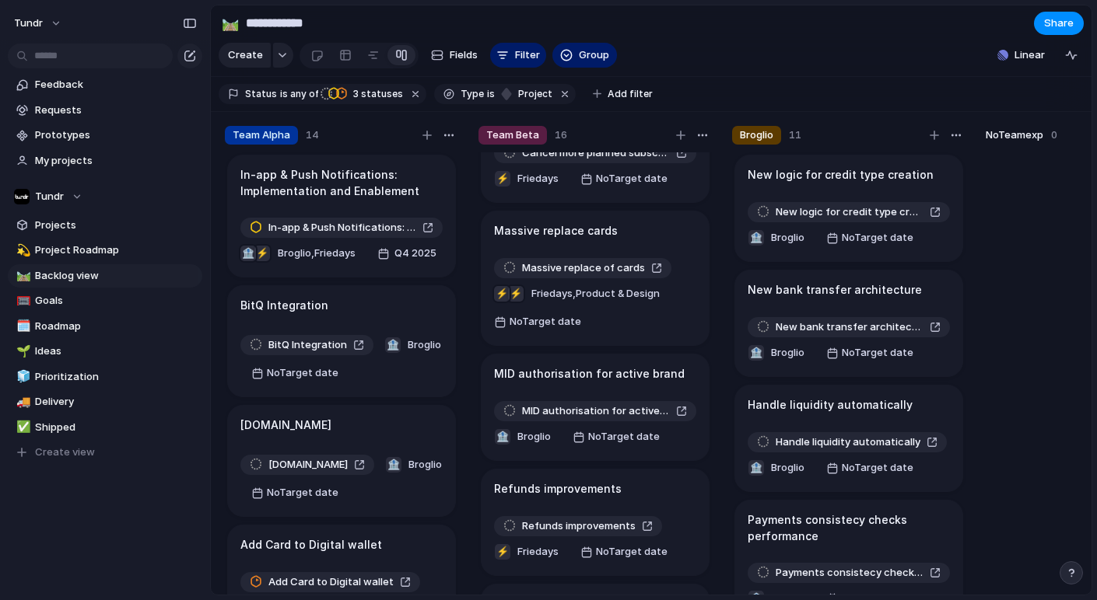
click at [221, 446] on div "Team Alpha 14 In-app & Push Notifications: Implementation and Enablement In-app…" at bounding box center [342, 365] width 246 height 490
click at [221, 323] on div "Team Alpha 14 In-app & Push Notifications: Implementation and Enablement In-app…" at bounding box center [342, 365] width 246 height 490
click at [217, 341] on div "Team Alpha 14 In-app & Push Notifications: Implementation and Enablement In-app…" at bounding box center [722, 358] width 1022 height 492
click at [222, 439] on div "Team Alpha 14 In-app & Push Notifications: Implementation and Enablement In-app…" at bounding box center [342, 365] width 246 height 490
click at [219, 447] on div "Team Alpha 14 In-app & Push Notifications: Implementation and Enablement In-app…" at bounding box center [342, 365] width 246 height 490
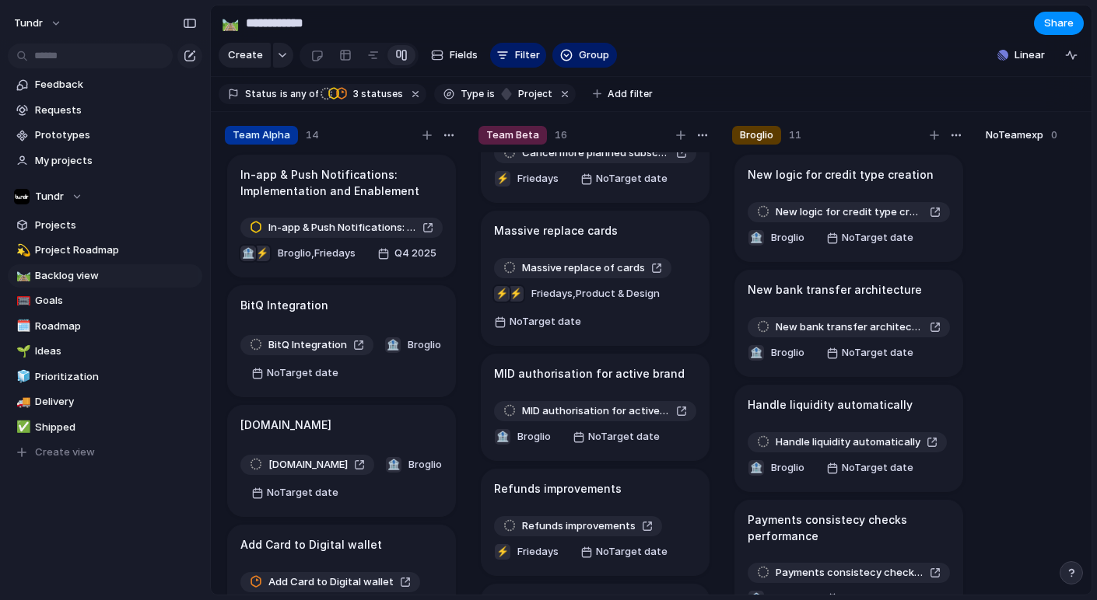
click at [221, 440] on div "Team Alpha 14 In-app & Push Notifications: Implementation and Enablement In-app…" at bounding box center [342, 365] width 246 height 490
click at [220, 457] on div "Team Alpha 14 In-app & Push Notifications: Implementation and Enablement In-app…" at bounding box center [342, 365] width 246 height 490
click at [220, 446] on div "Team Alpha 14 In-app & Push Notifications: Implementation and Enablement In-app…" at bounding box center [342, 365] width 246 height 490
click at [219, 457] on div "Team Alpha 14 In-app & Push Notifications: Implementation and Enablement In-app…" at bounding box center [342, 365] width 246 height 490
click at [221, 324] on div "Team Alpha 14 In-app & Push Notifications: Implementation and Enablement In-app…" at bounding box center [342, 365] width 246 height 490
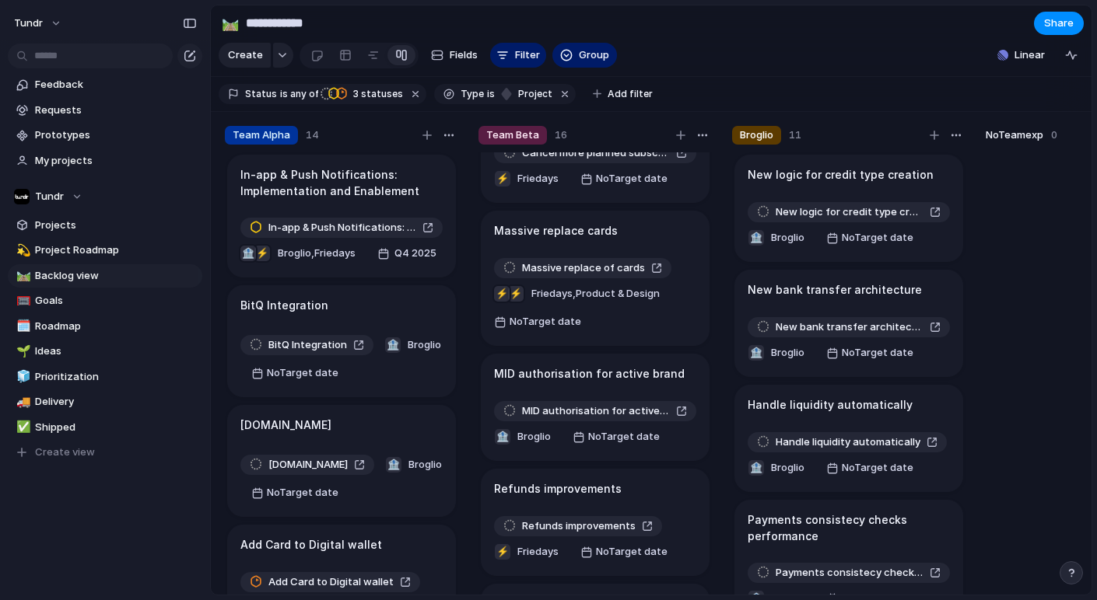
click at [221, 331] on div "Team Alpha 14 In-app & Push Notifications: Implementation and Enablement In-app…" at bounding box center [342, 365] width 246 height 490
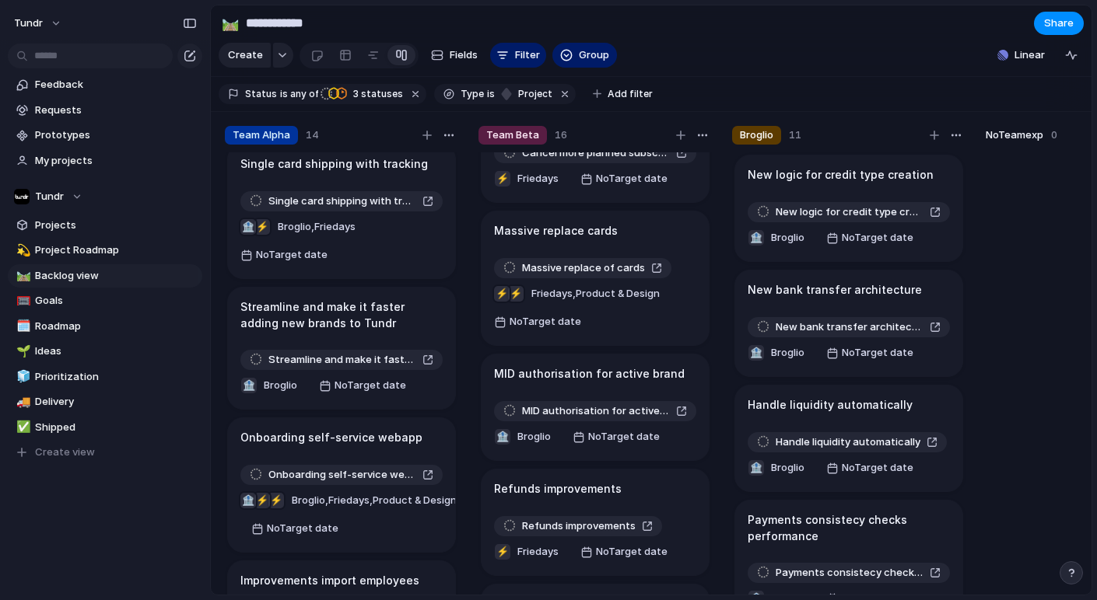
scroll to position [1159, 0]
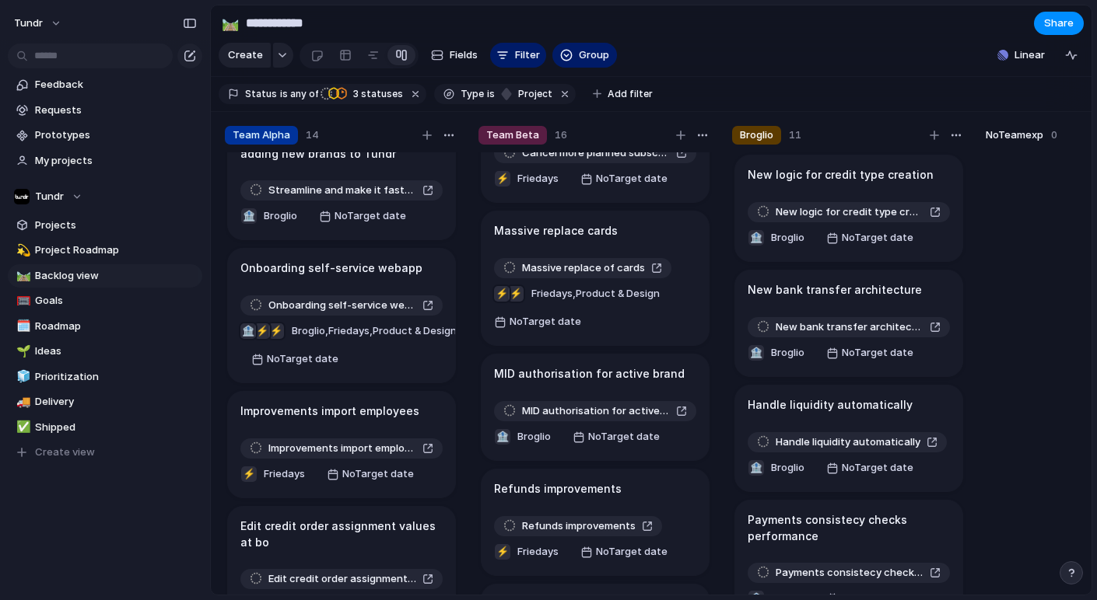
click at [57, 546] on div "Keep using Index You're approaching the free limit of 300 items Upgrade plan" at bounding box center [105, 543] width 210 height 104
click at [91, 527] on div "Keep using Index You're approaching the free limit of 300 items Upgrade plan" at bounding box center [105, 543] width 210 height 104
click at [156, 547] on div "Keep using Index You're approaching the free limit of 300 items Upgrade plan" at bounding box center [105, 543] width 210 height 104
drag, startPoint x: 190, startPoint y: 515, endPoint x: 175, endPoint y: 524, distance: 17.5
click at [190, 515] on div "Keep using Index You're approaching the free limit of 300 items Upgrade plan" at bounding box center [105, 543] width 210 height 104
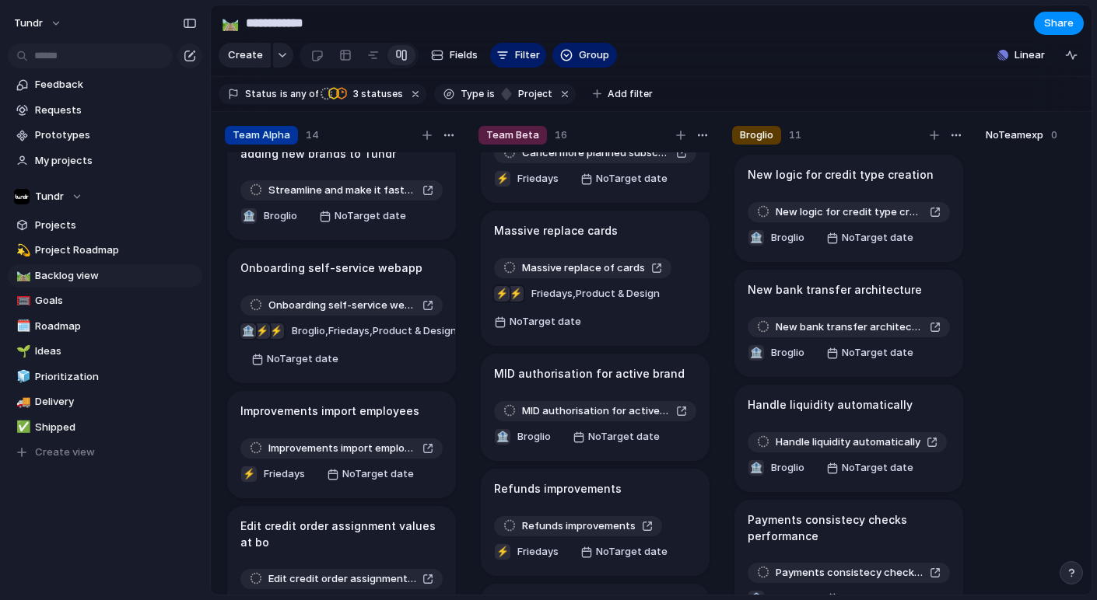
click at [175, 524] on div "Keep using Index You're approaching the free limit of 300 items Upgrade plan" at bounding box center [105, 543] width 210 height 104
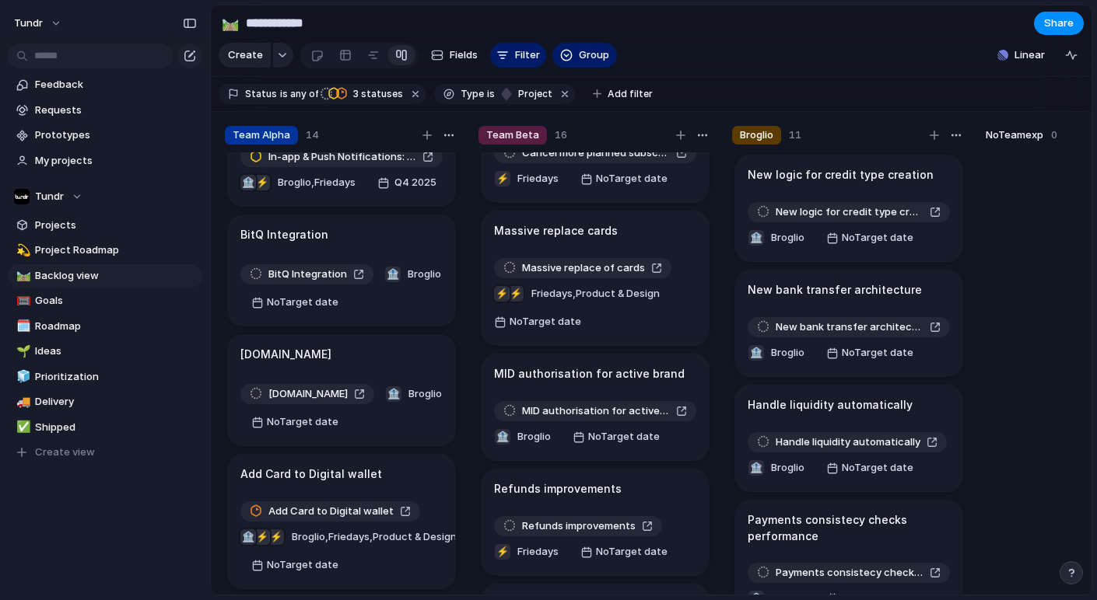
scroll to position [138, 0]
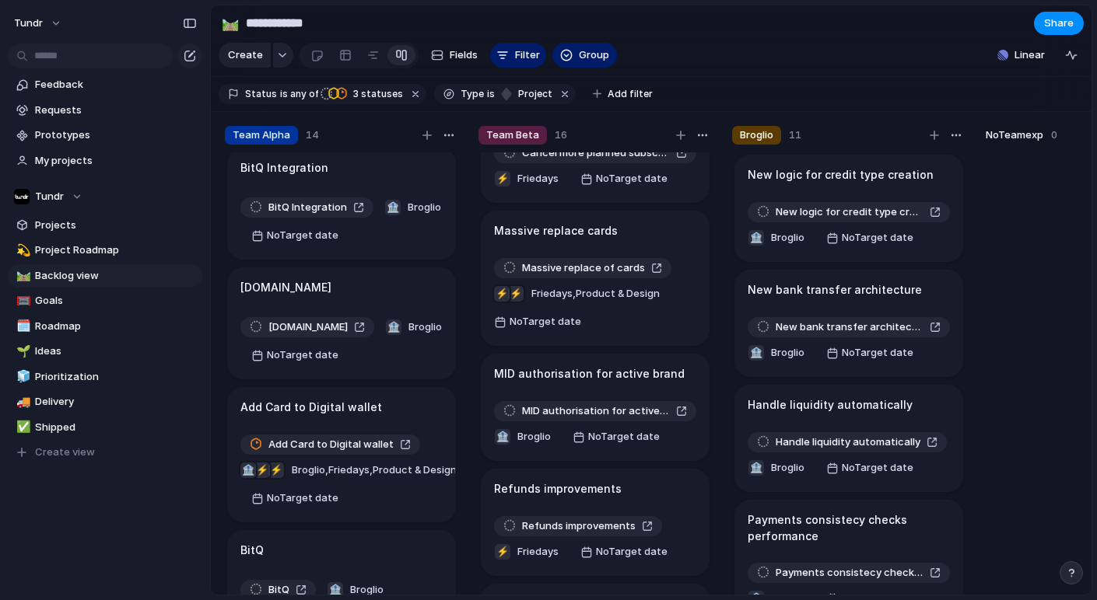
click at [448, 421] on div "In-app & Push Notifications: Implementation and Enablement In-app & Push Notifi…" at bounding box center [341, 380] width 233 height 457
click at [459, 429] on div "Team Alpha 14 In-app & Push Notifications: Implementation and Enablement In-app…" at bounding box center [342, 365] width 246 height 490
click at [93, 536] on div "Keep using Index You're approaching the free limit of 300 items Upgrade plan" at bounding box center [105, 543] width 210 height 104
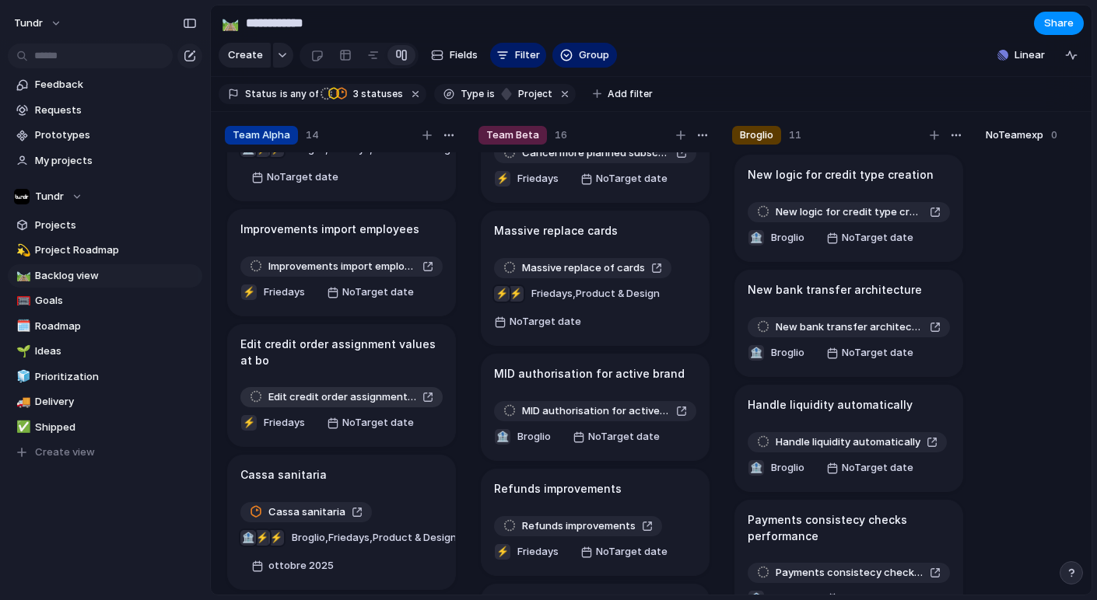
scroll to position [1382, 0]
